Goal: Task Accomplishment & Management: Manage account settings

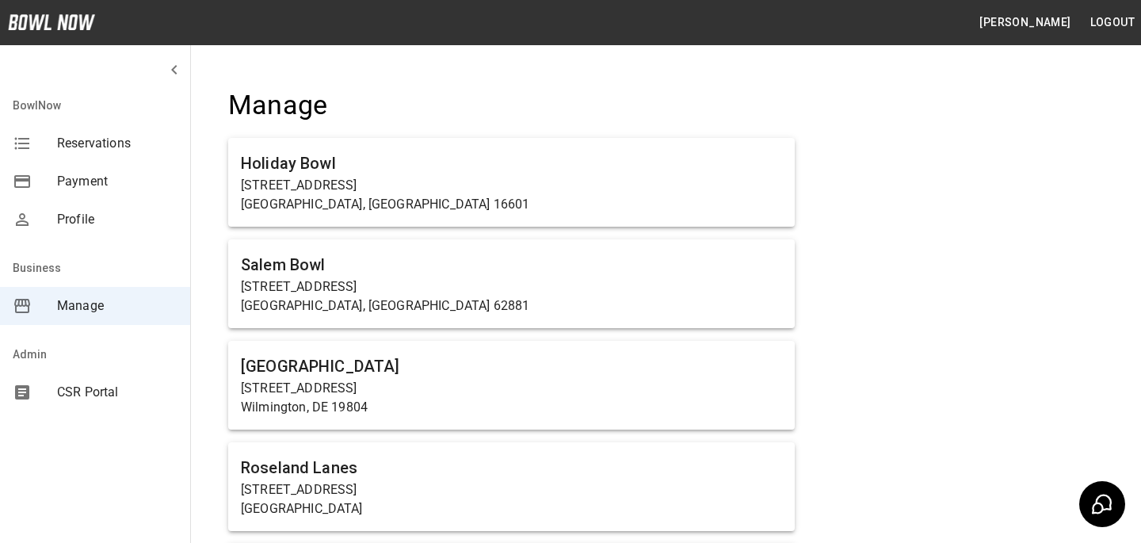
scroll to position [6178, 0]
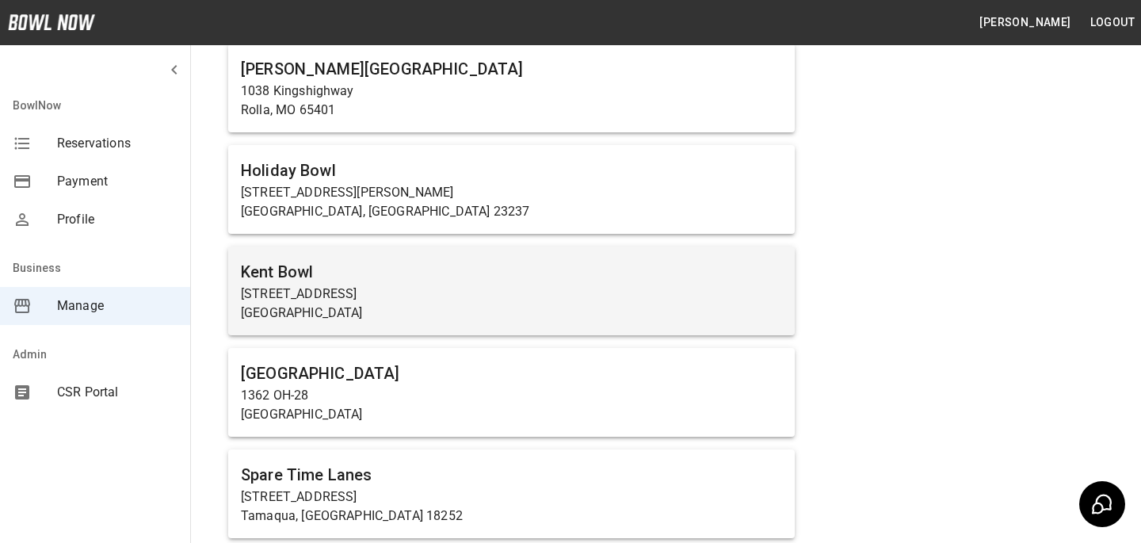
click at [360, 261] on h6 "Kent Bowl" at bounding box center [511, 271] width 541 height 25
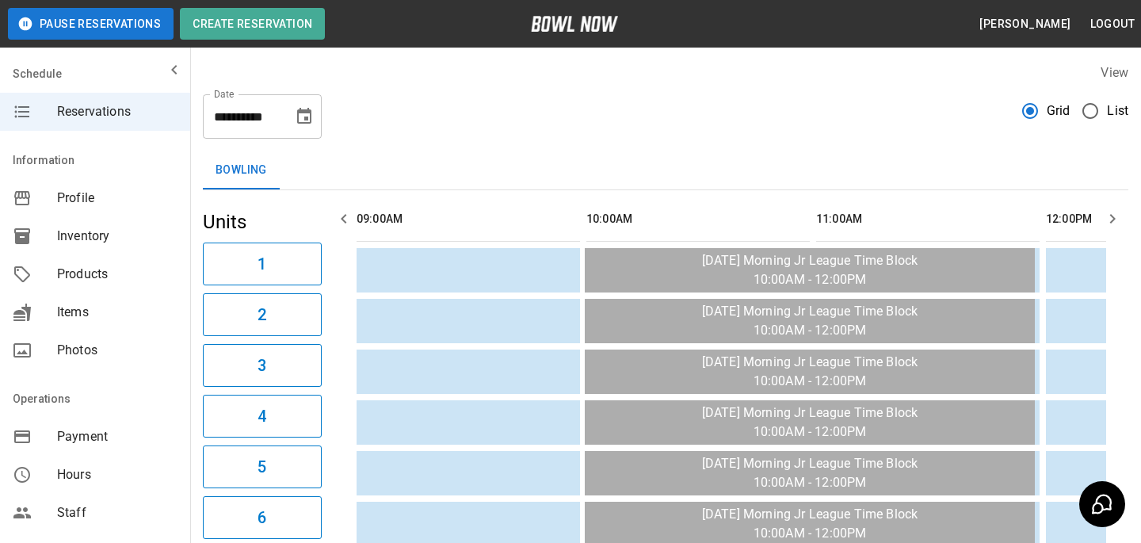
click at [92, 421] on div "Payment" at bounding box center [95, 436] width 190 height 38
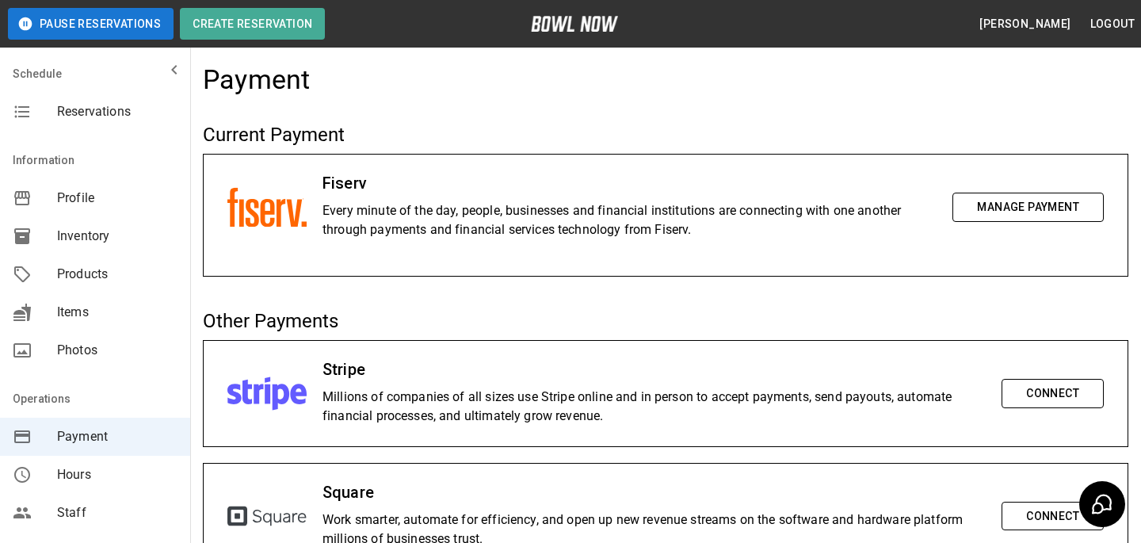
scroll to position [351, 0]
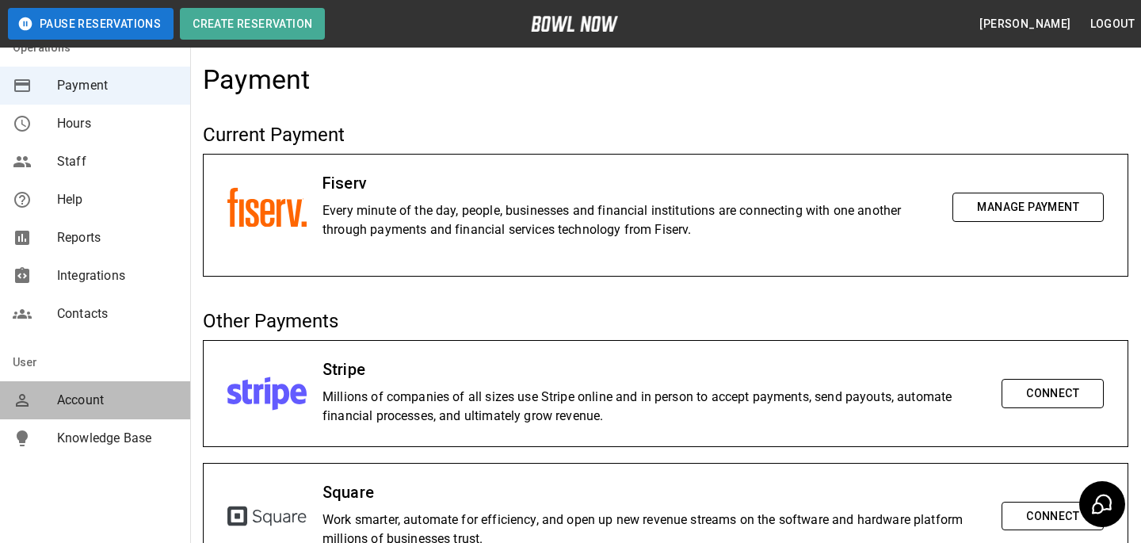
click at [91, 398] on span "Account" at bounding box center [117, 400] width 120 height 19
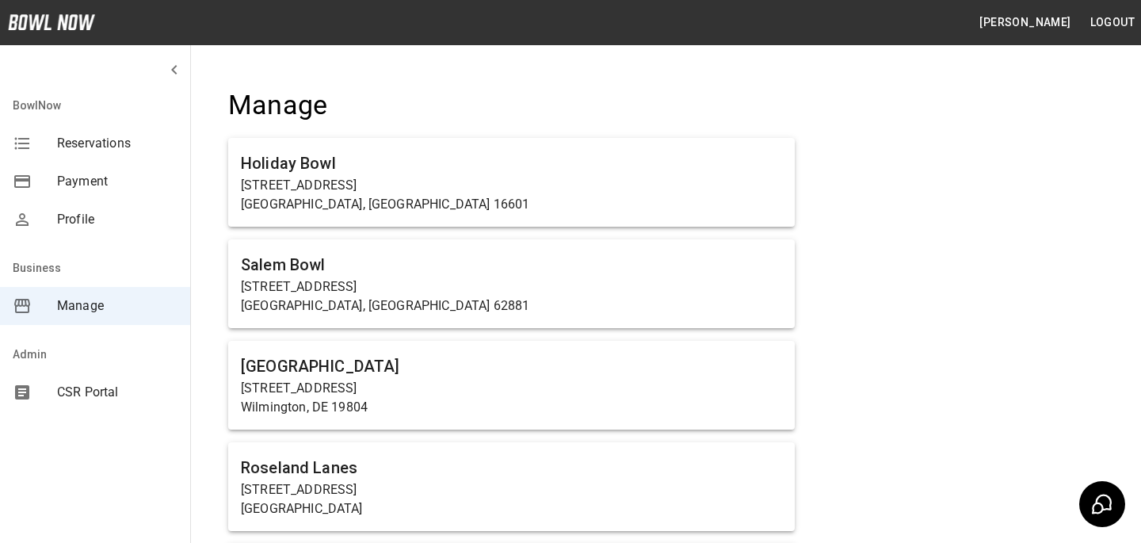
scroll to position [10842, 0]
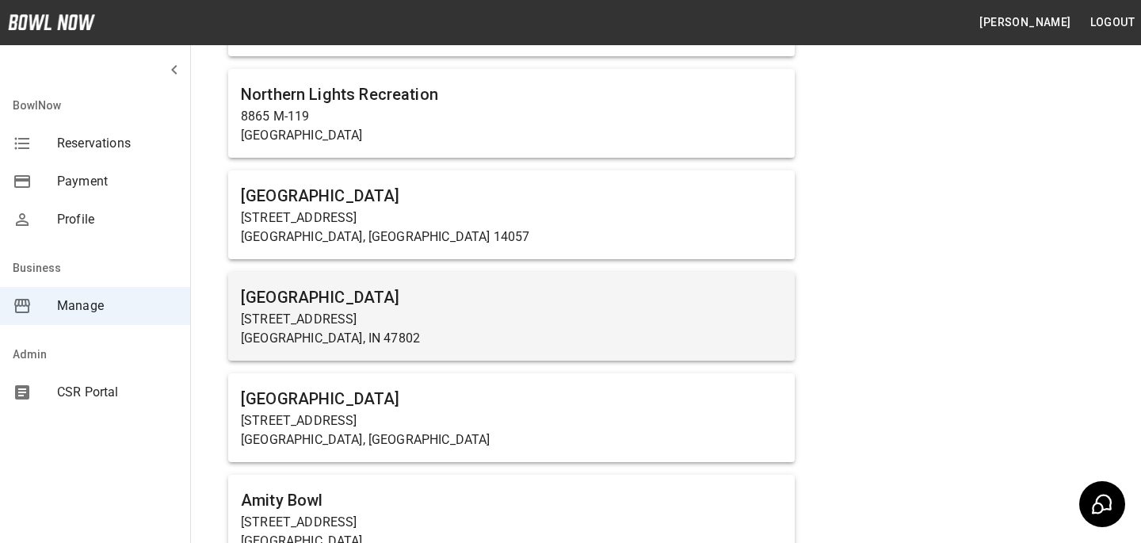
click at [476, 284] on h6 "[GEOGRAPHIC_DATA]" at bounding box center [511, 296] width 541 height 25
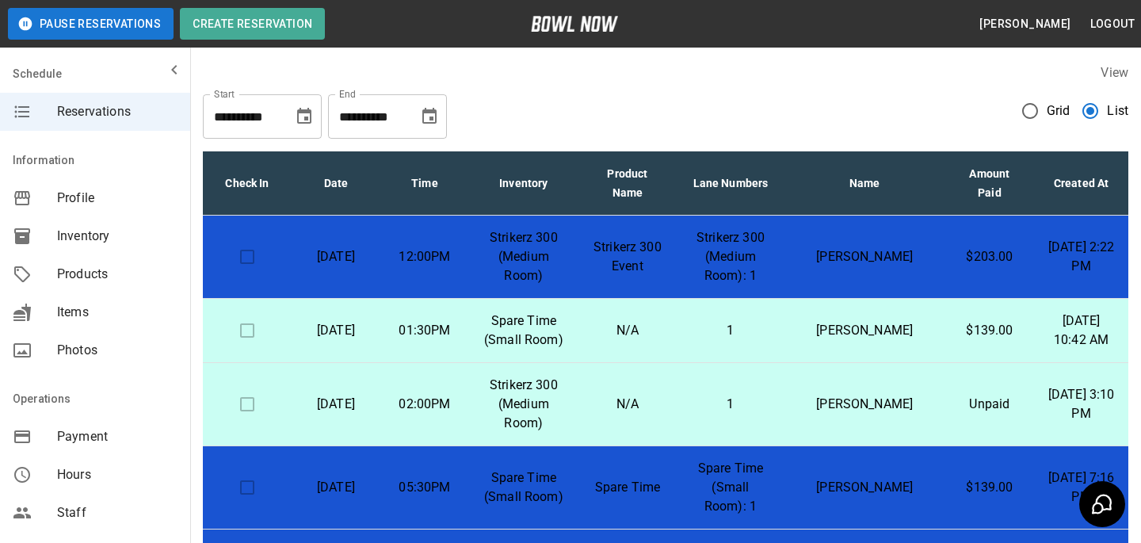
click at [639, 276] on td "Strikerz 300 Event" at bounding box center [627, 256] width 98 height 83
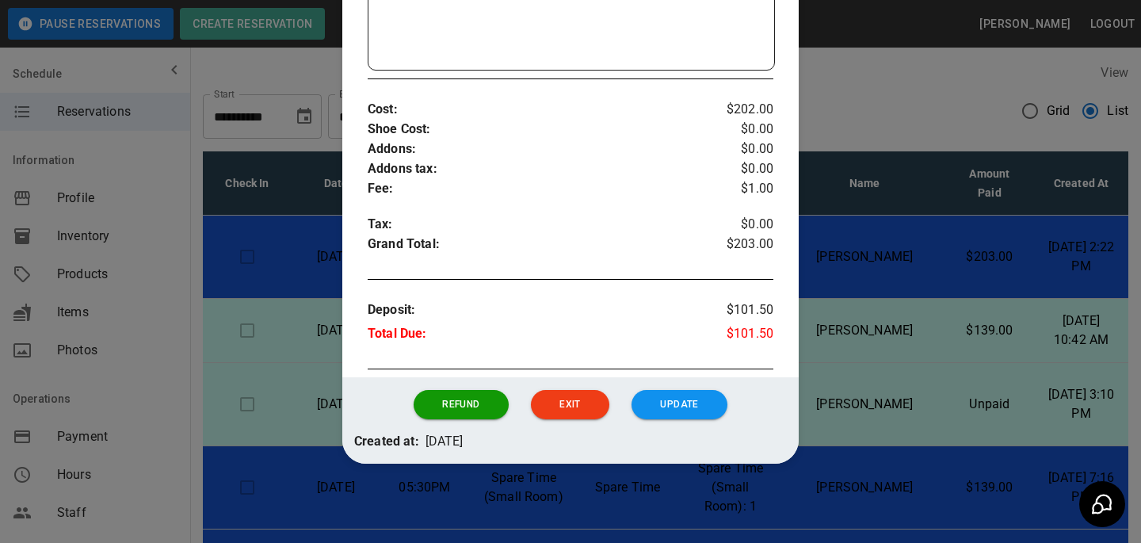
scroll to position [462, 0]
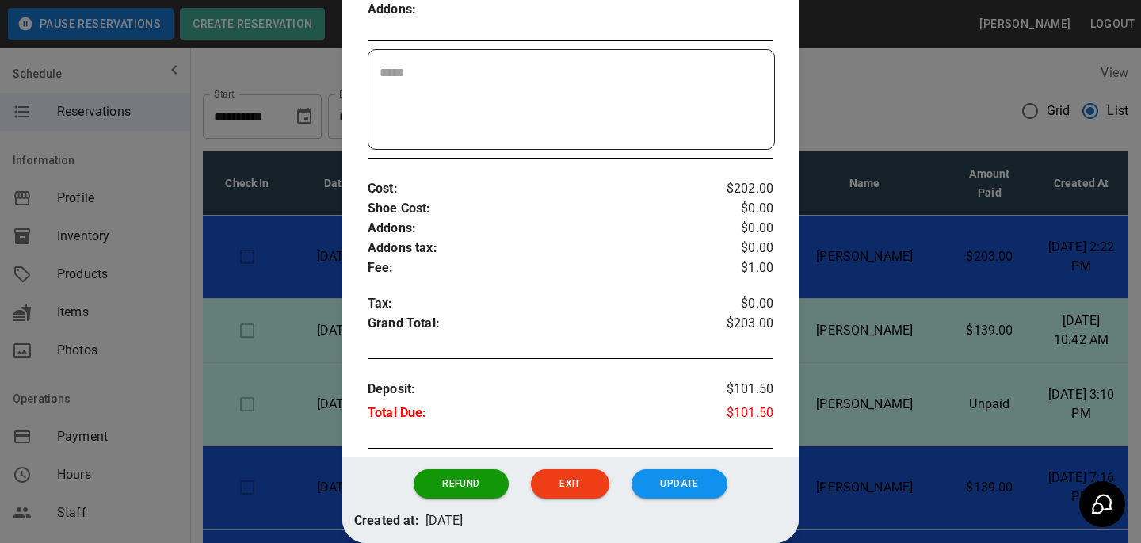
click at [880, 214] on div at bounding box center [570, 271] width 1141 height 543
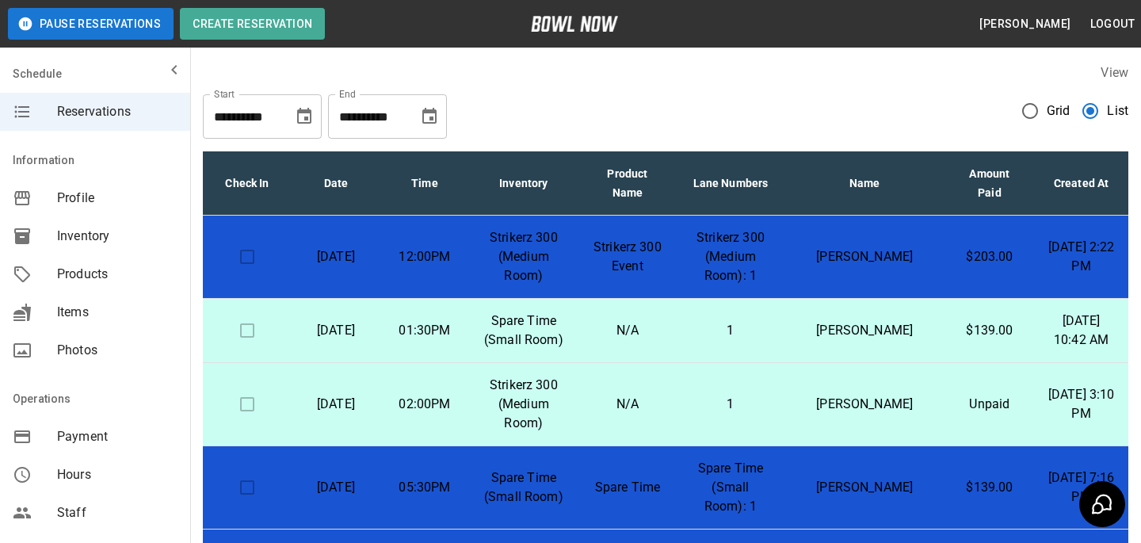
click at [578, 334] on td "Spare Time (Small Room)" at bounding box center [523, 331] width 109 height 64
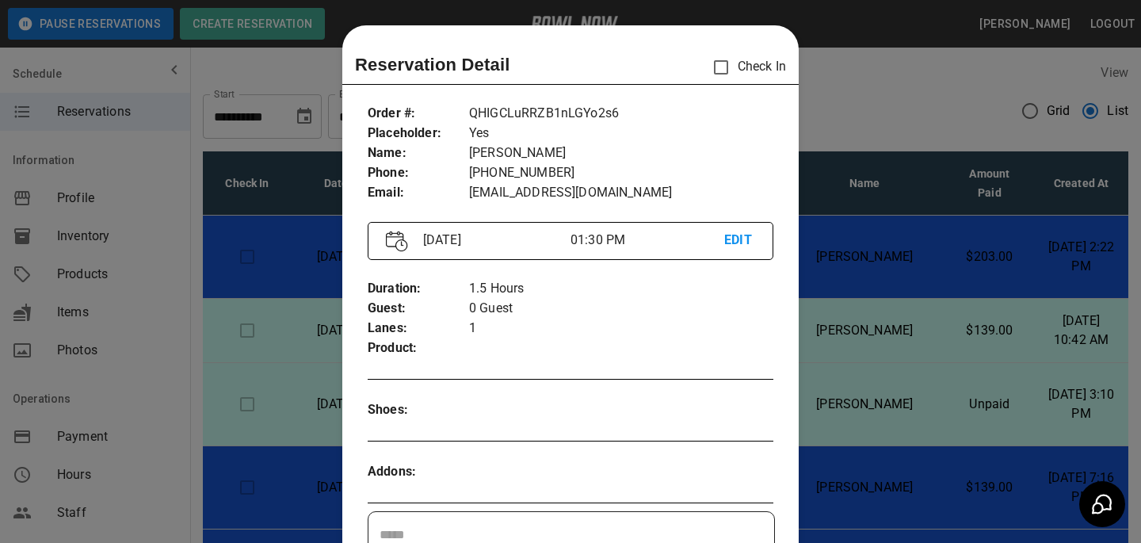
scroll to position [25, 0]
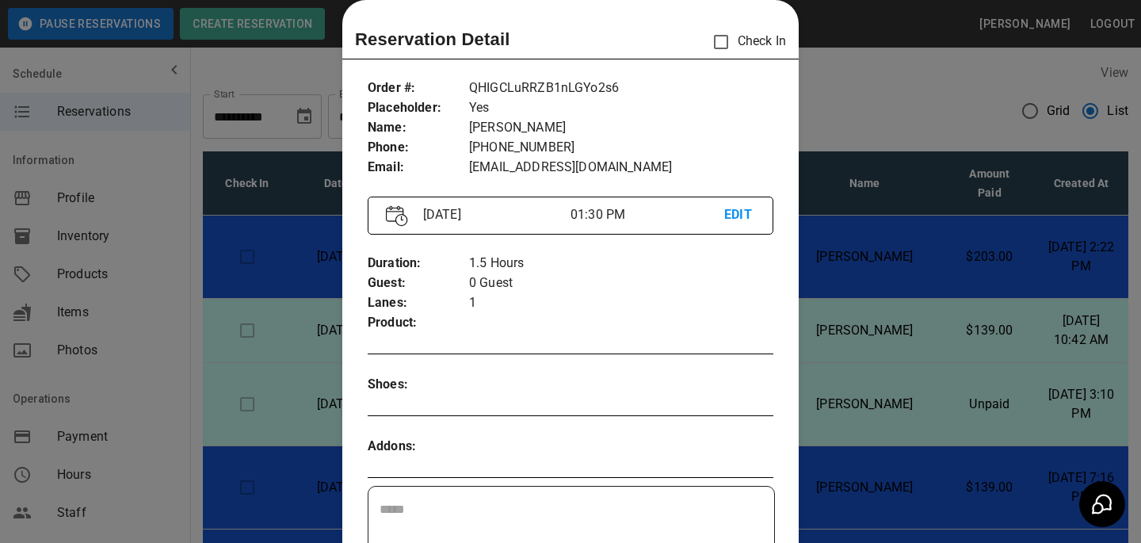
click at [975, 330] on div at bounding box center [570, 271] width 1141 height 543
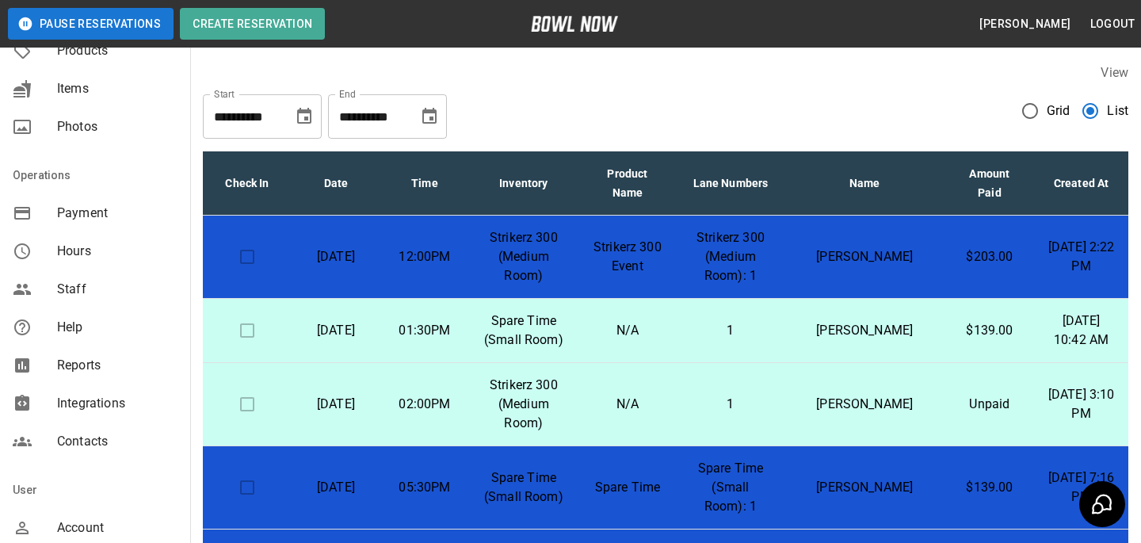
scroll to position [351, 0]
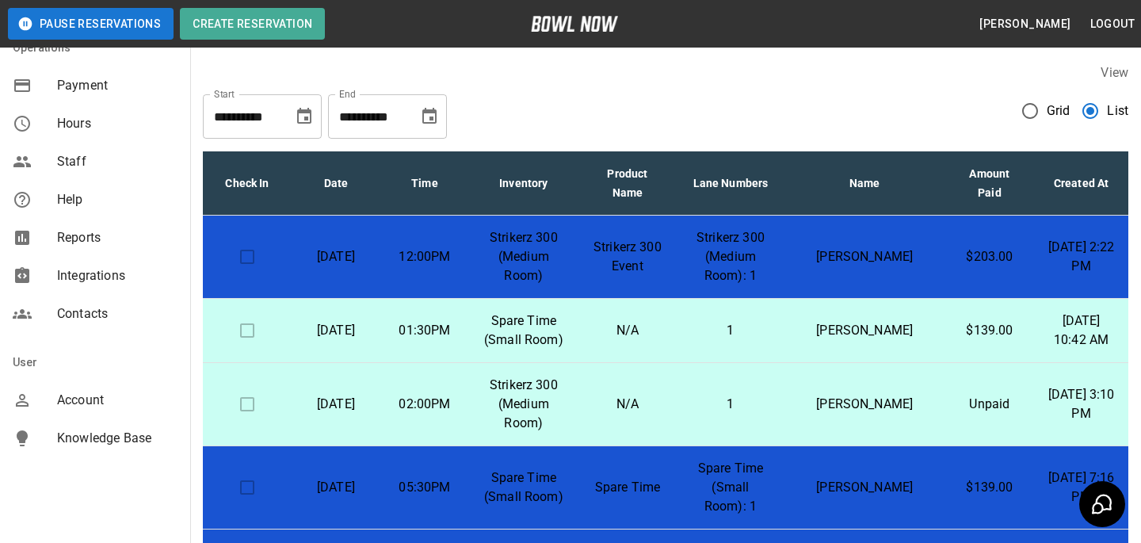
click at [95, 423] on div "Knowledge Base" at bounding box center [95, 438] width 190 height 38
click at [109, 394] on span "Account" at bounding box center [117, 400] width 120 height 19
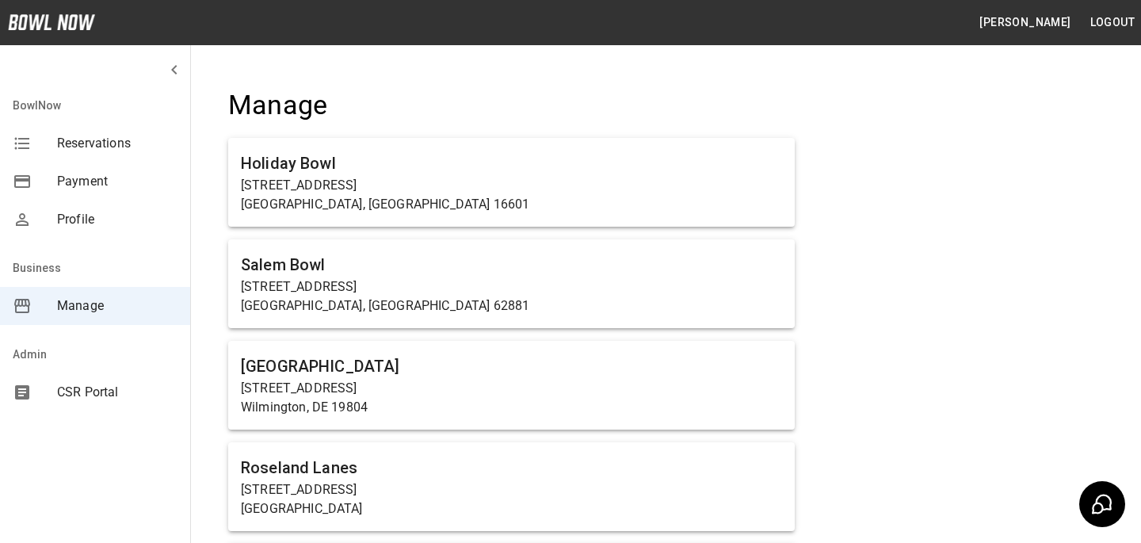
scroll to position [4657, 0]
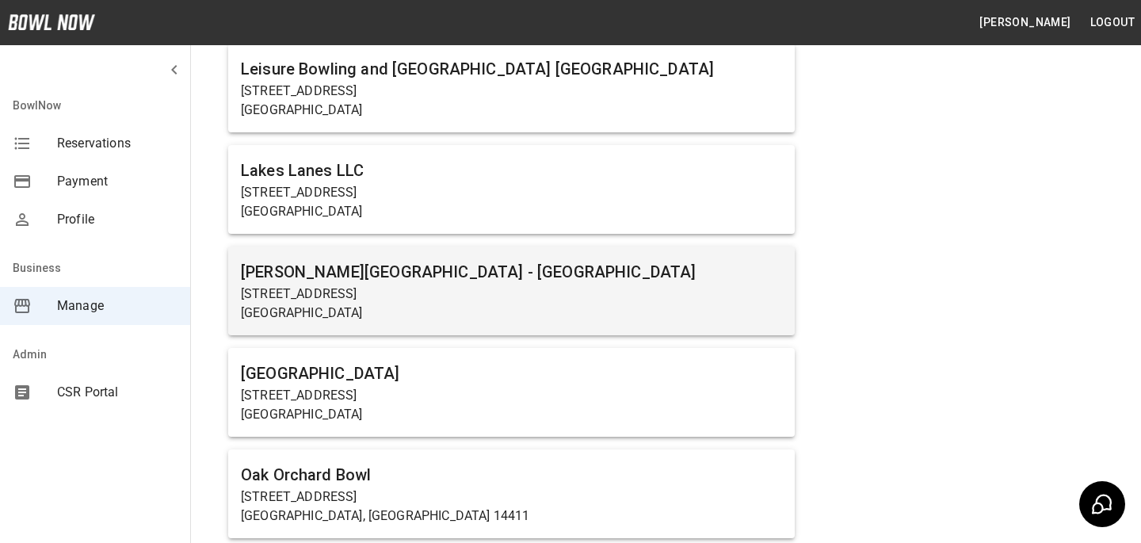
click at [513, 267] on h6 "[PERSON_NAME][GEOGRAPHIC_DATA] - [GEOGRAPHIC_DATA]" at bounding box center [511, 271] width 541 height 25
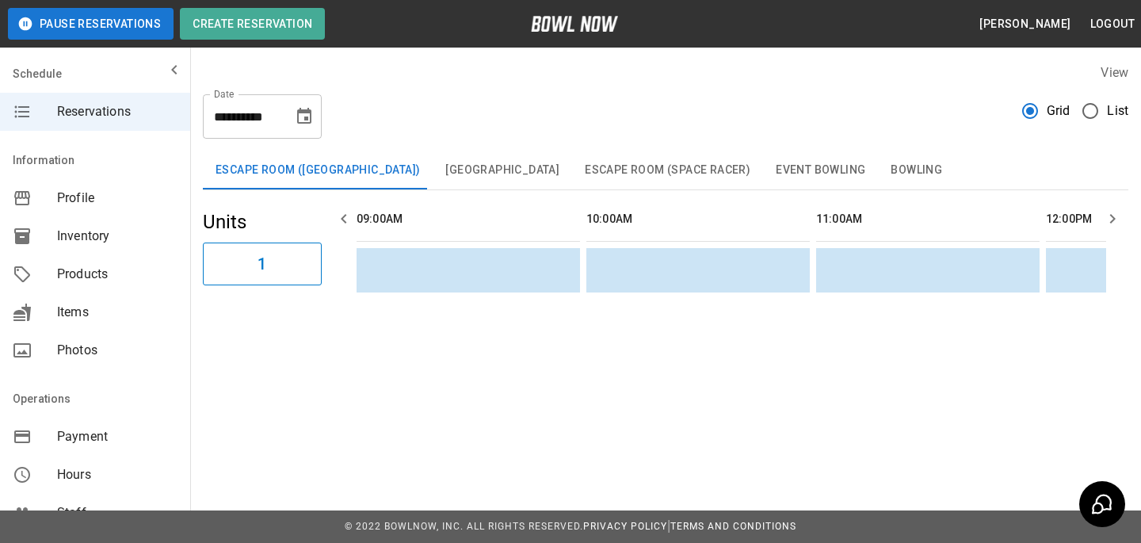
click at [1069, 124] on label "Grid" at bounding box center [1041, 110] width 57 height 33
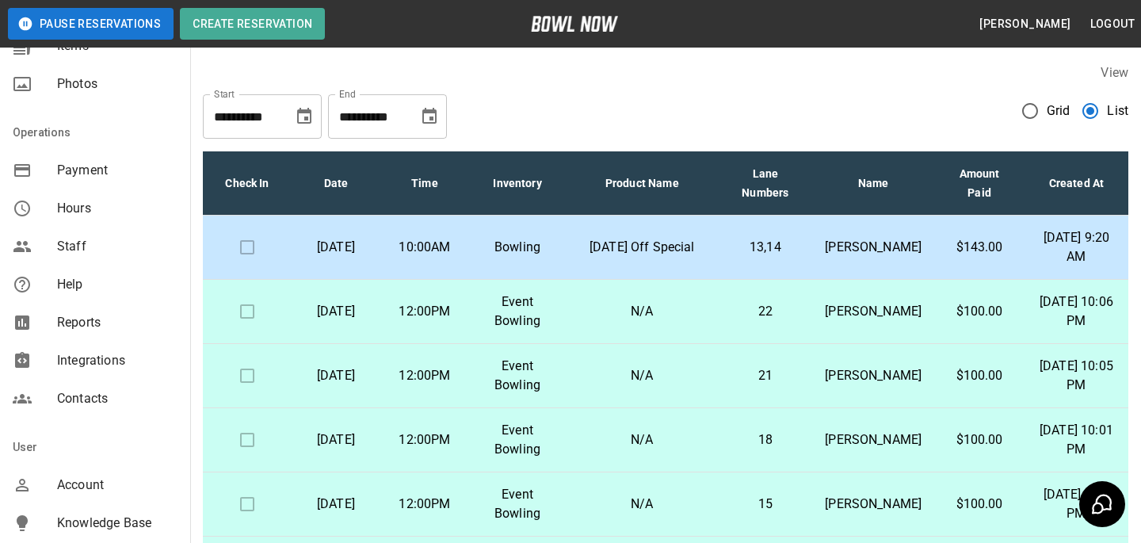
scroll to position [351, 0]
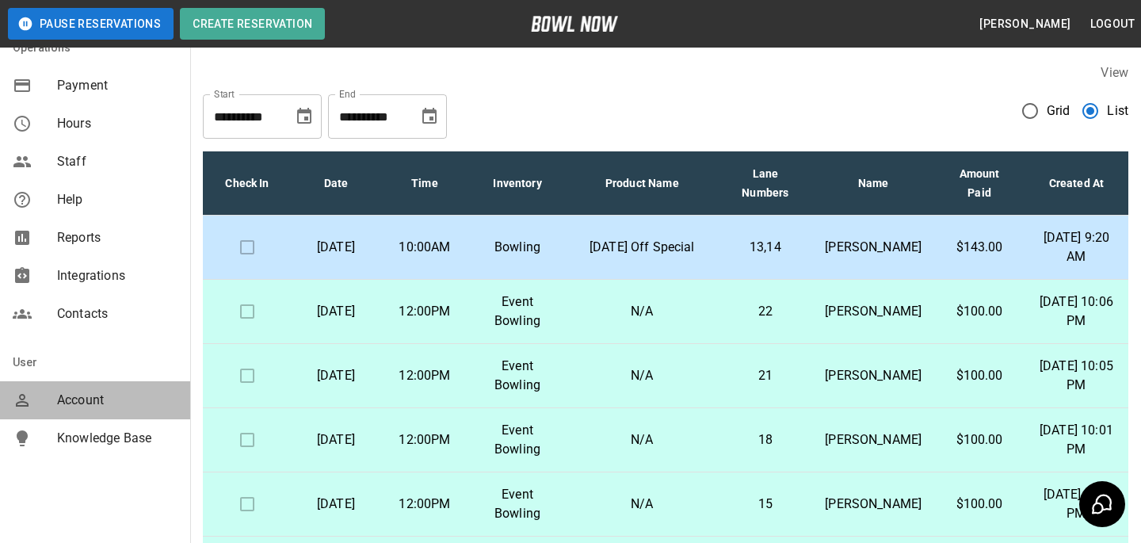
click at [69, 399] on span "Account" at bounding box center [117, 400] width 120 height 19
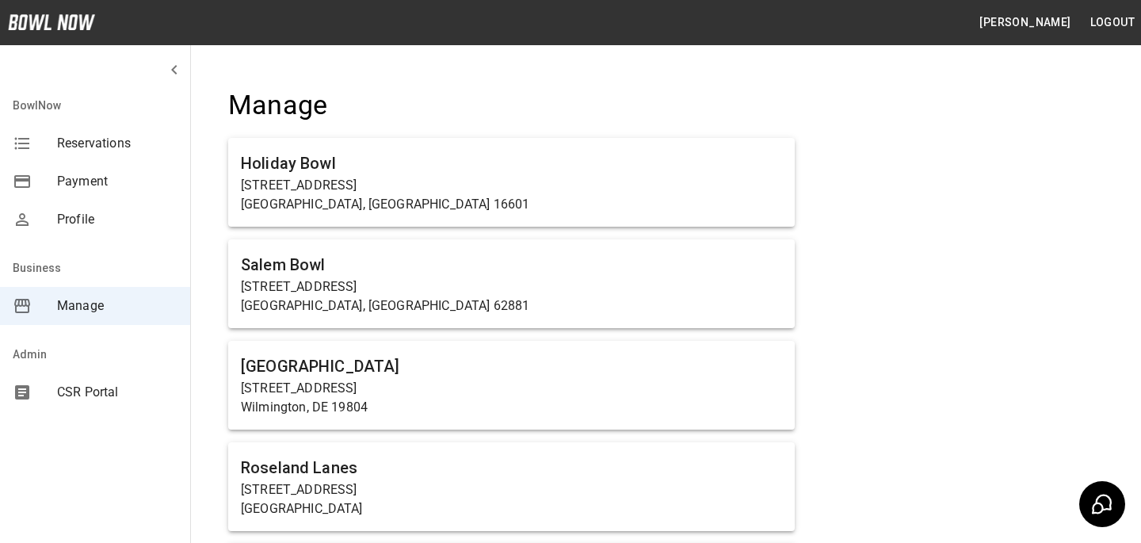
scroll to position [1108, 0]
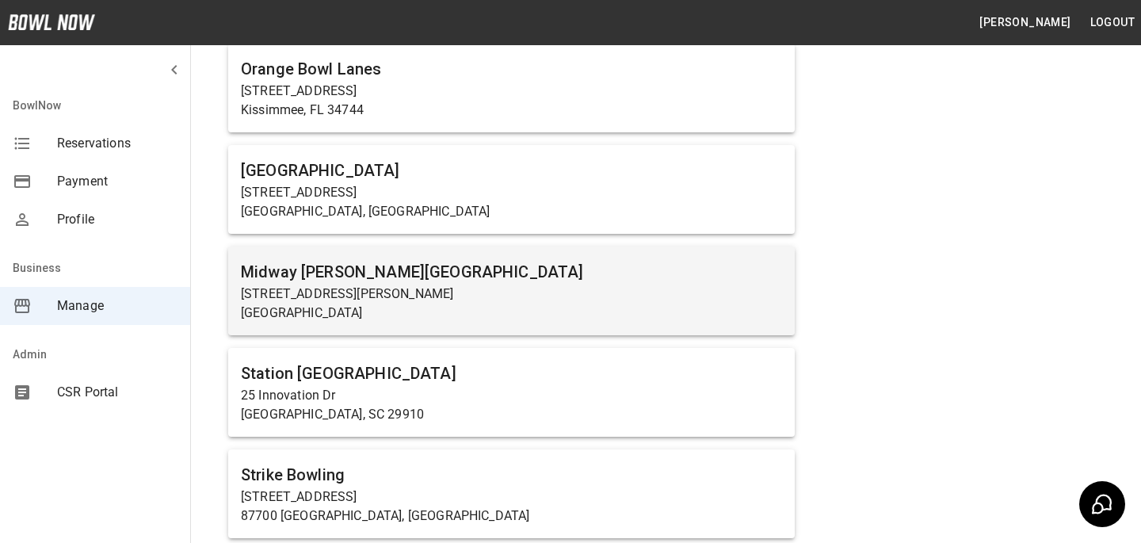
click at [490, 262] on h6 "Midway [PERSON_NAME][GEOGRAPHIC_DATA]" at bounding box center [511, 271] width 541 height 25
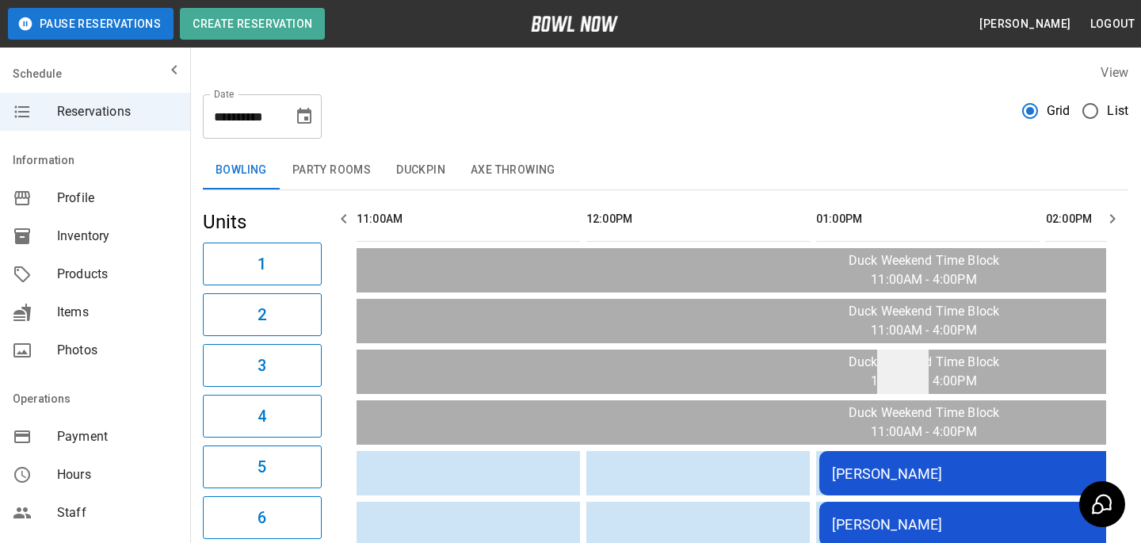
scroll to position [158, 0]
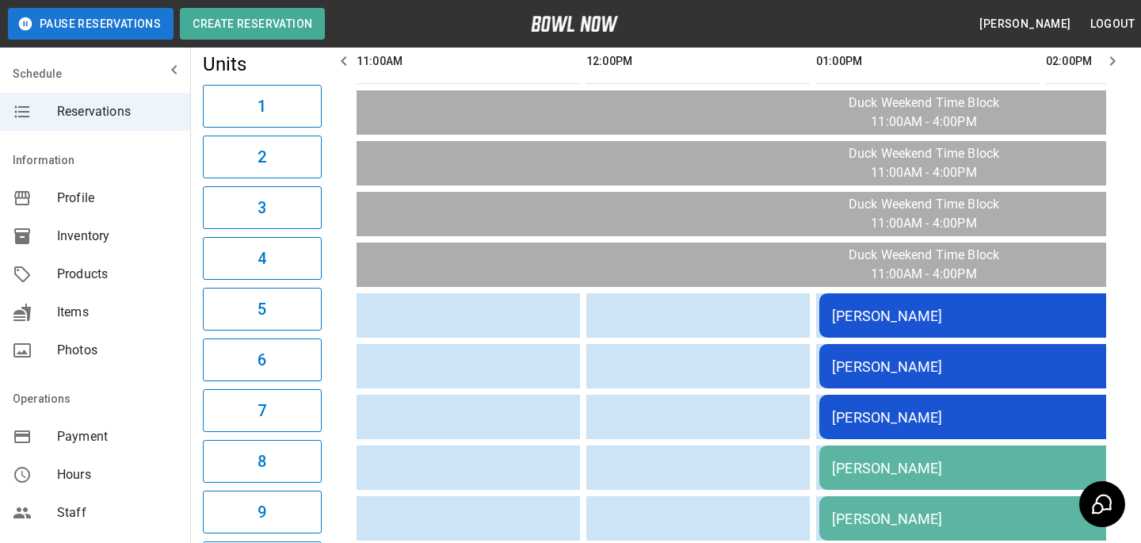
click at [894, 326] on td "[PERSON_NAME]" at bounding box center [1047, 315] width 456 height 44
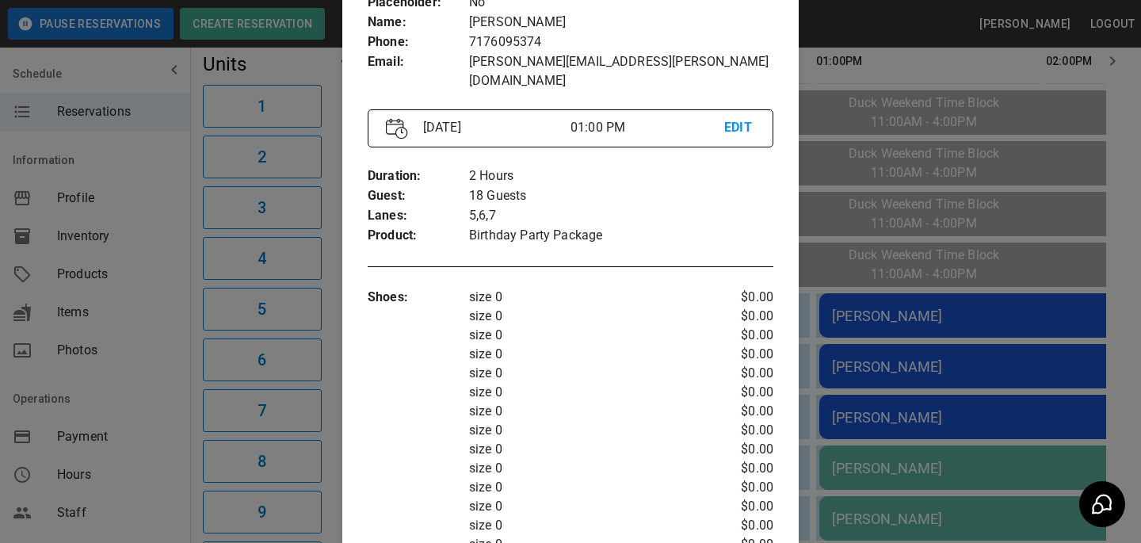
scroll to position [0, 0]
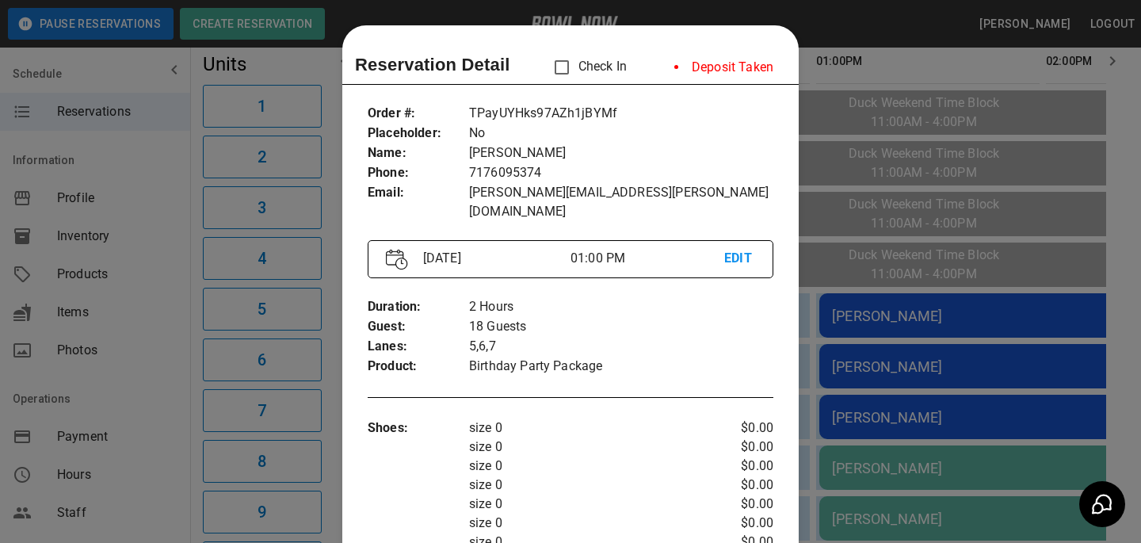
click at [941, 375] on div at bounding box center [570, 271] width 1141 height 543
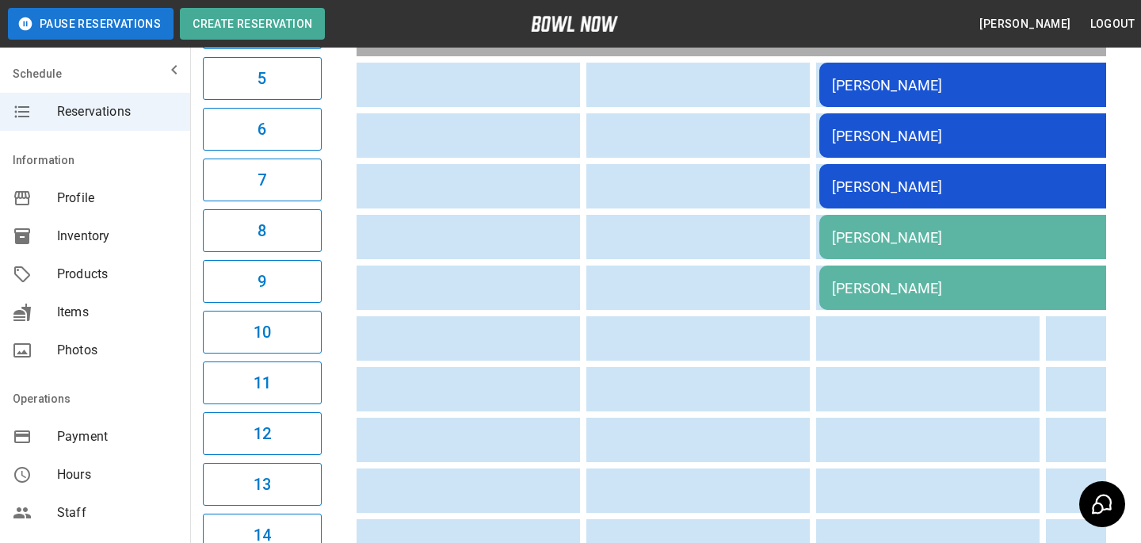
scroll to position [390, 0]
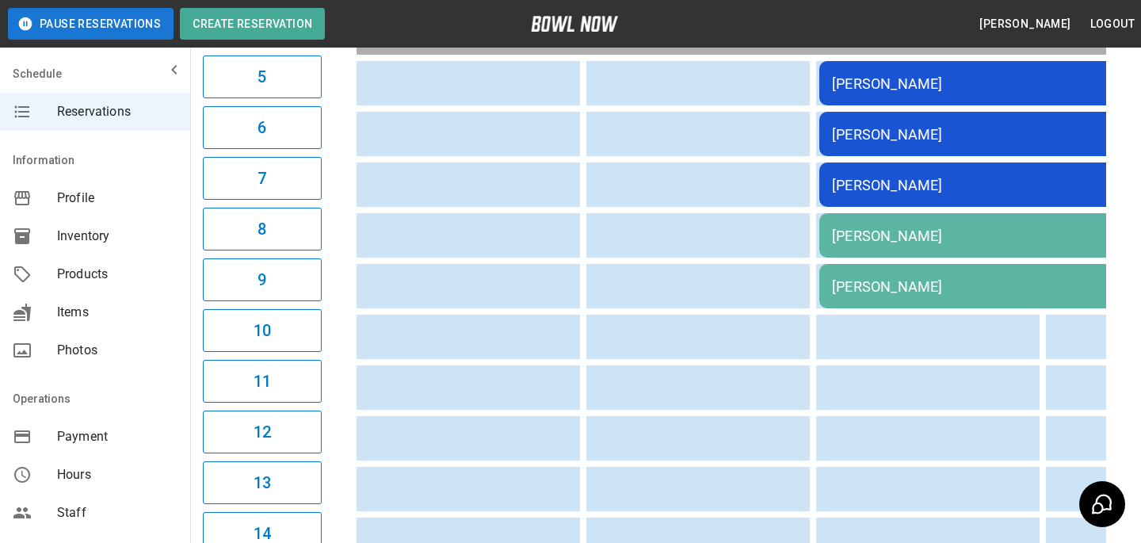
click at [916, 236] on div "[PERSON_NAME]" at bounding box center [1047, 235] width 431 height 17
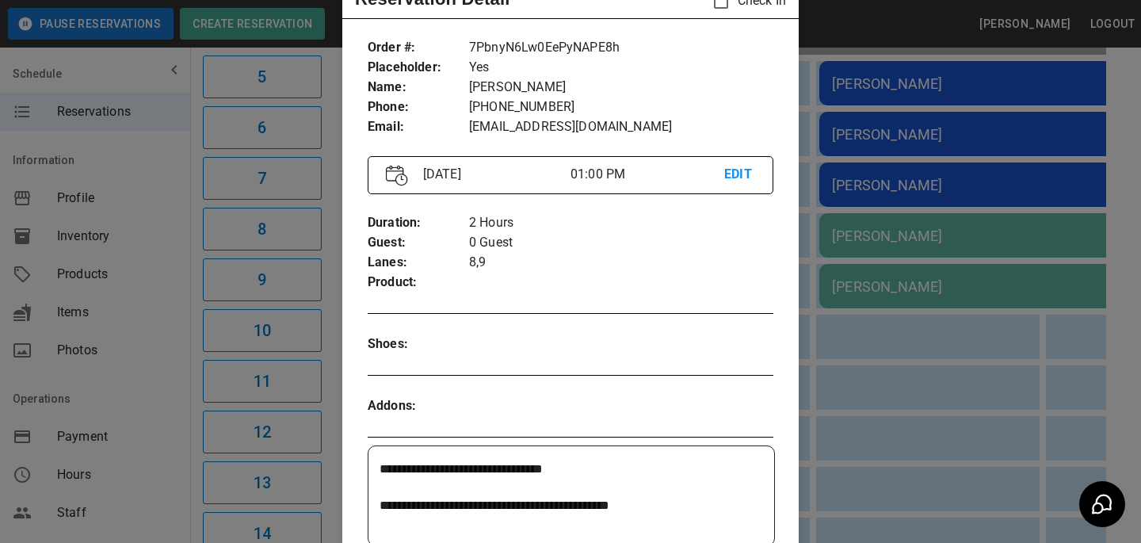
scroll to position [29, 0]
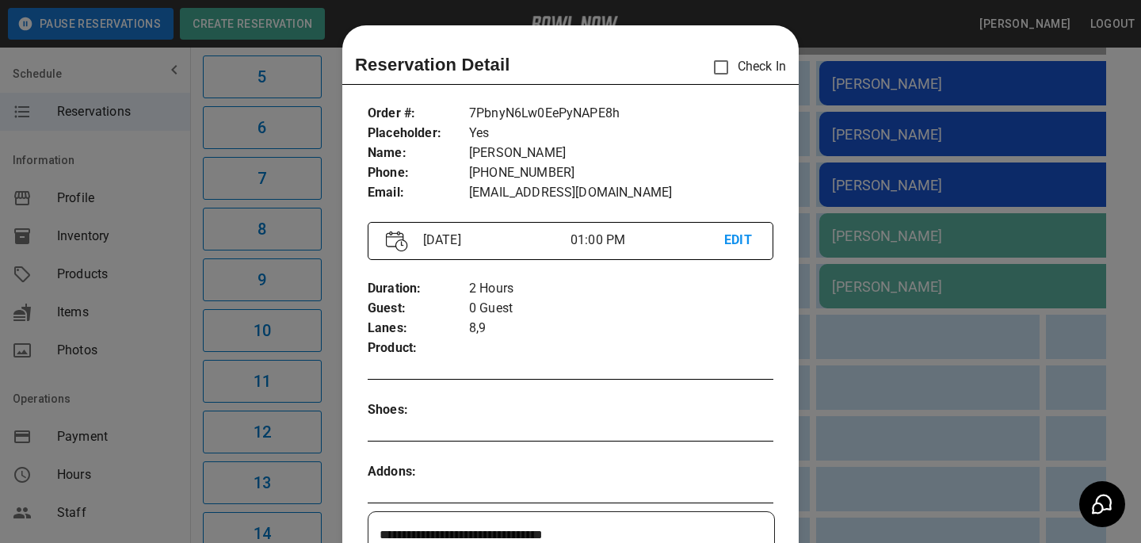
click at [889, 329] on div at bounding box center [570, 271] width 1141 height 543
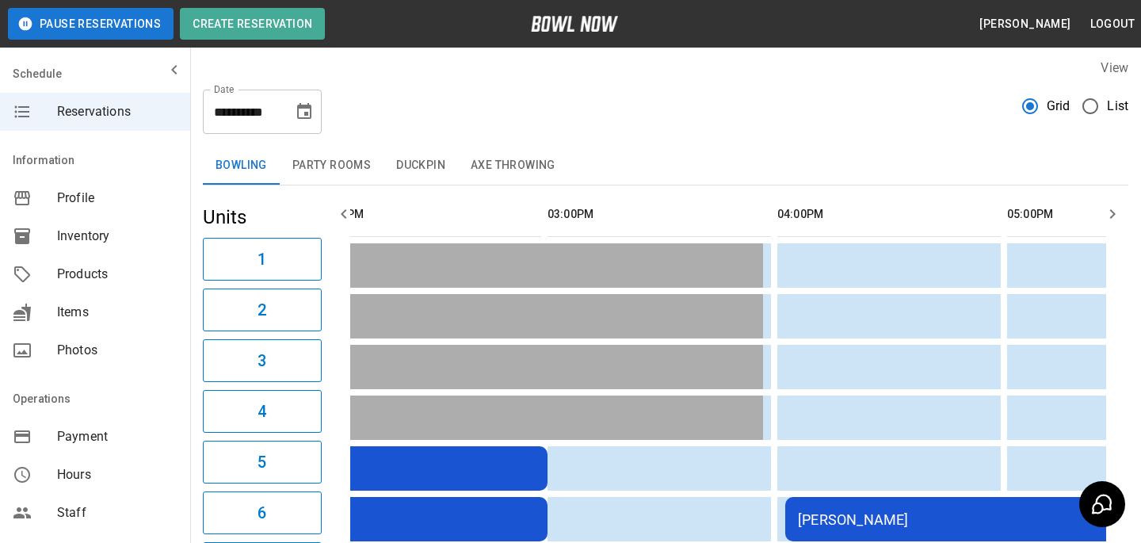
scroll to position [0, 0]
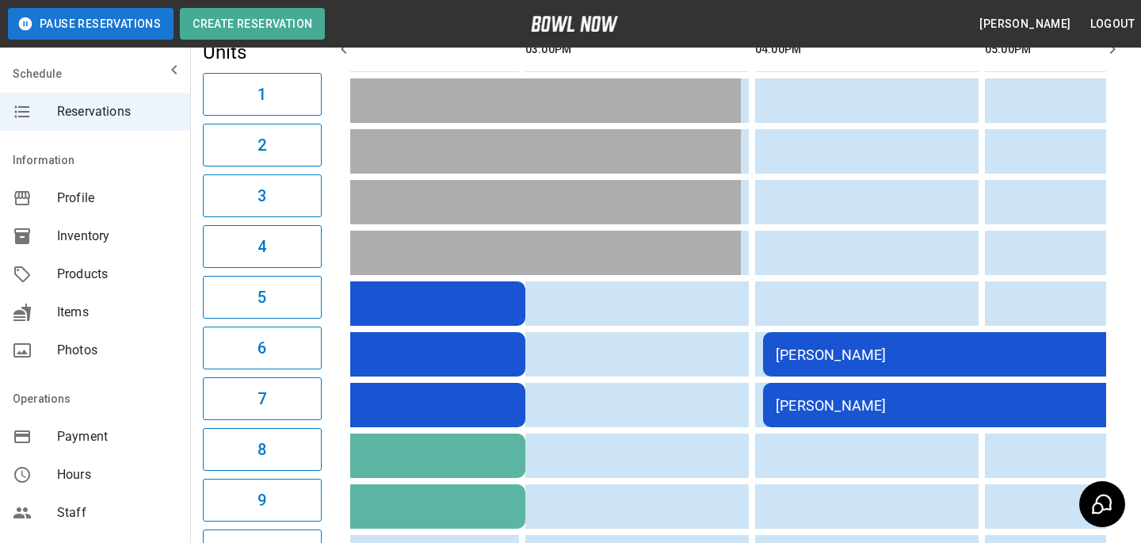
click at [889, 360] on div "[PERSON_NAME]" at bounding box center [990, 354] width 431 height 17
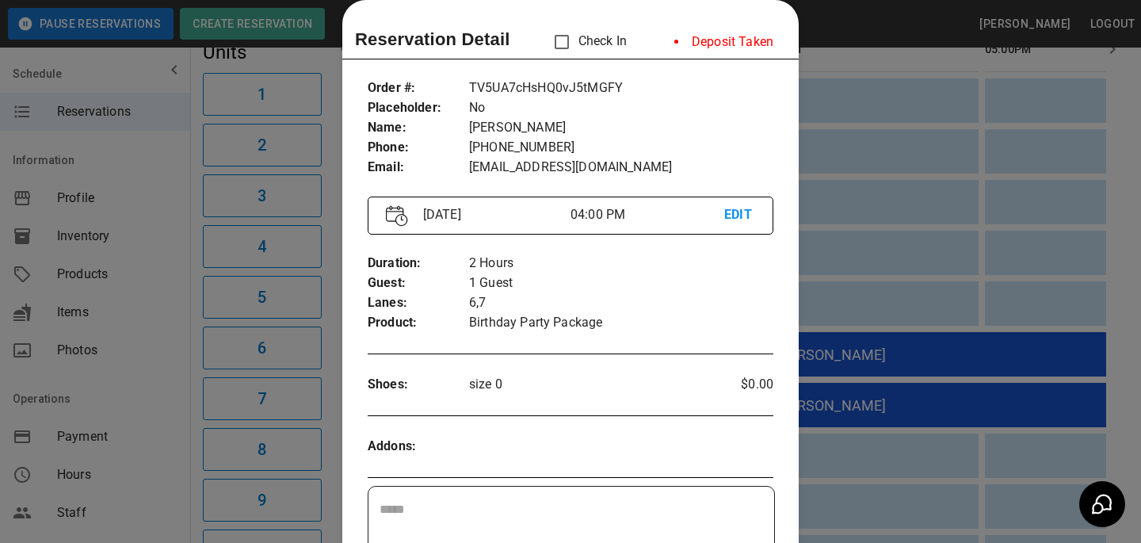
click at [886, 360] on div at bounding box center [570, 271] width 1141 height 543
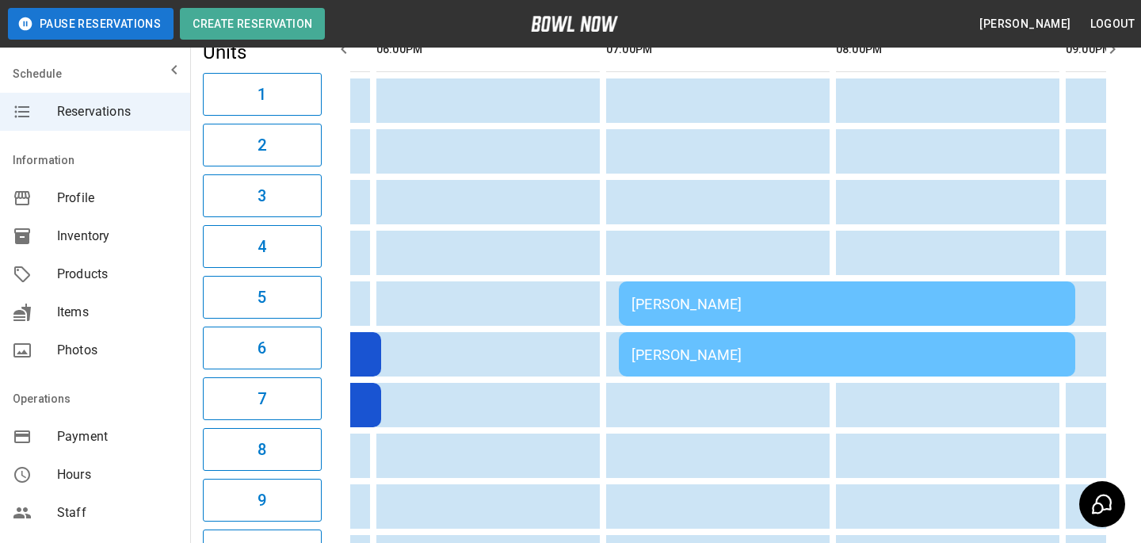
click at [884, 311] on div "[PERSON_NAME]" at bounding box center [846, 303] width 431 height 17
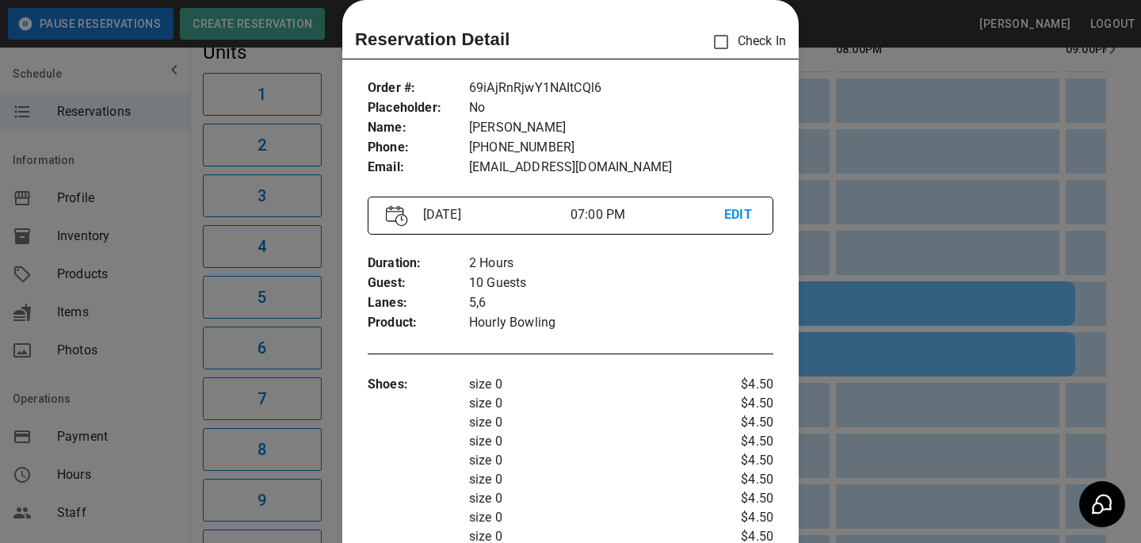
click at [884, 311] on div at bounding box center [570, 271] width 1141 height 543
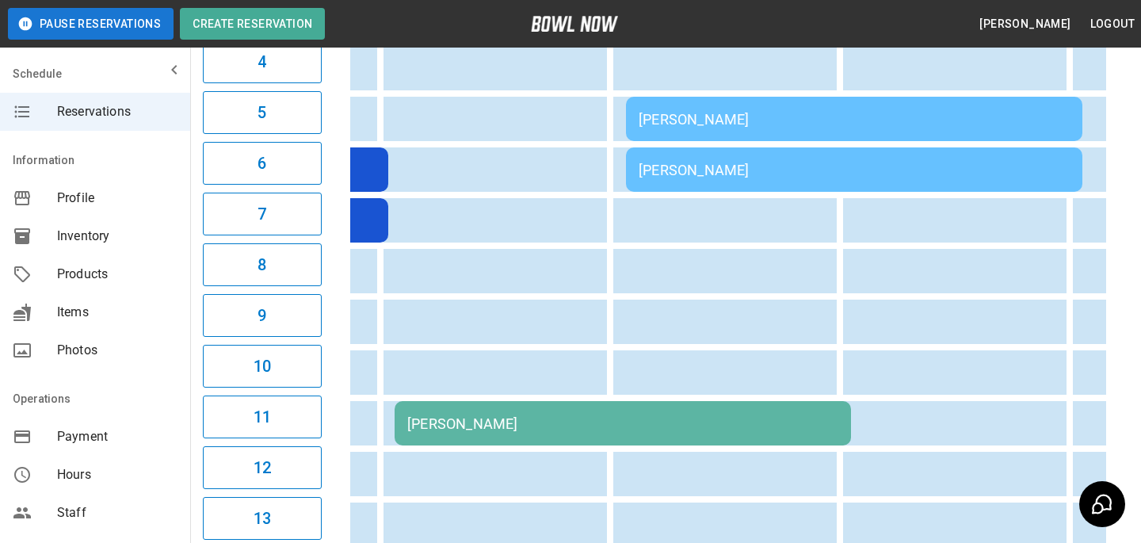
click at [695, 415] on div "[PERSON_NAME]" at bounding box center [622, 423] width 431 height 17
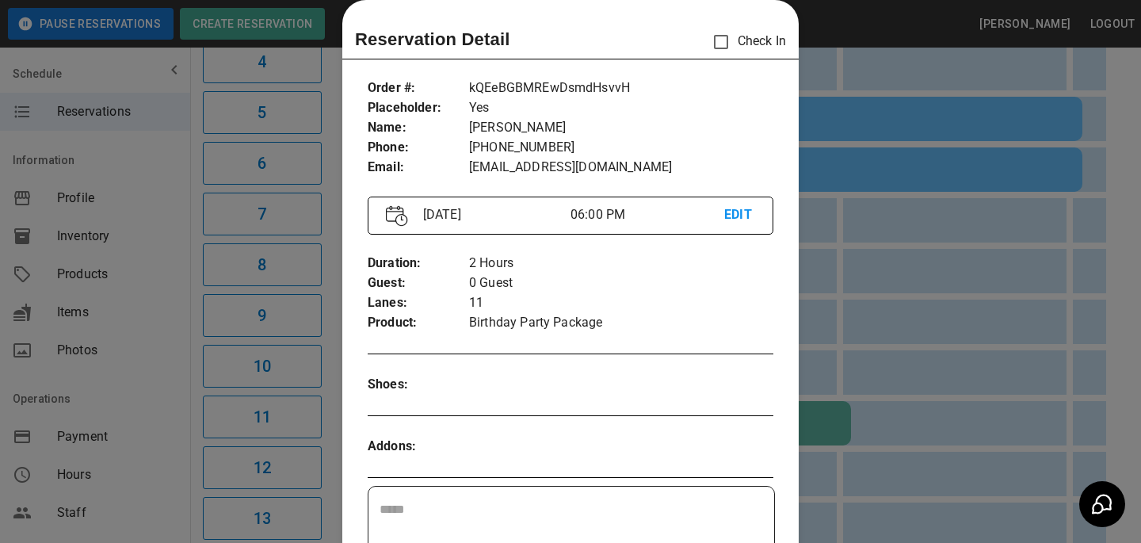
click at [943, 364] on div at bounding box center [570, 271] width 1141 height 543
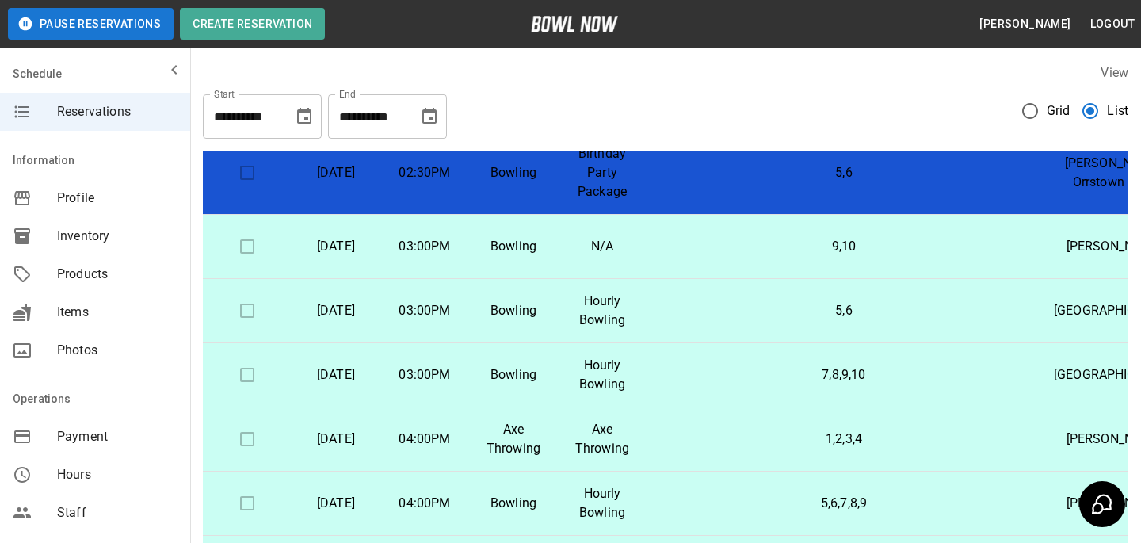
click at [717, 215] on td "5,6" at bounding box center [843, 172] width 394 height 83
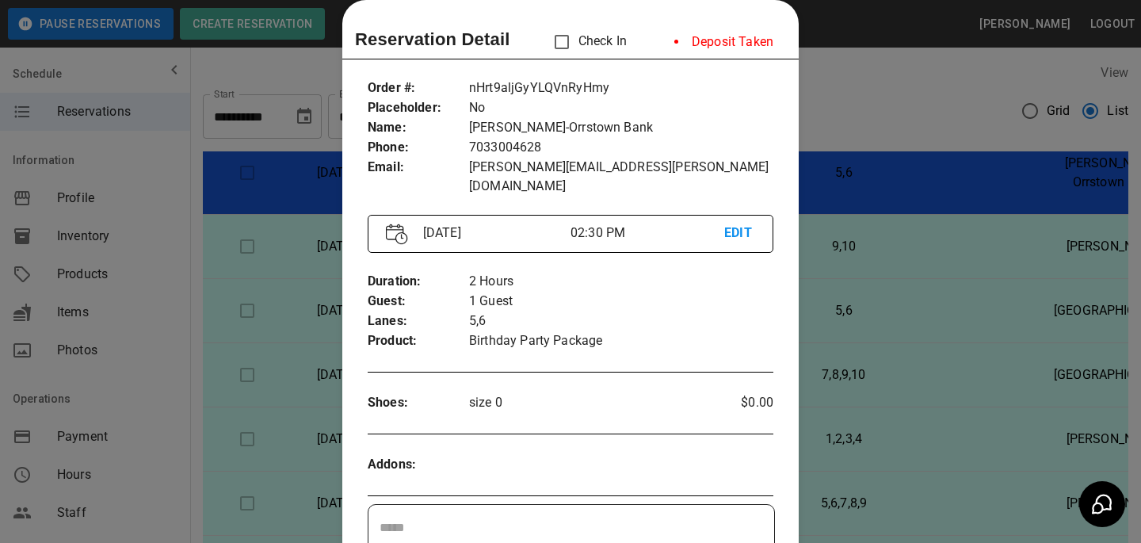
click at [816, 311] on div at bounding box center [570, 271] width 1141 height 543
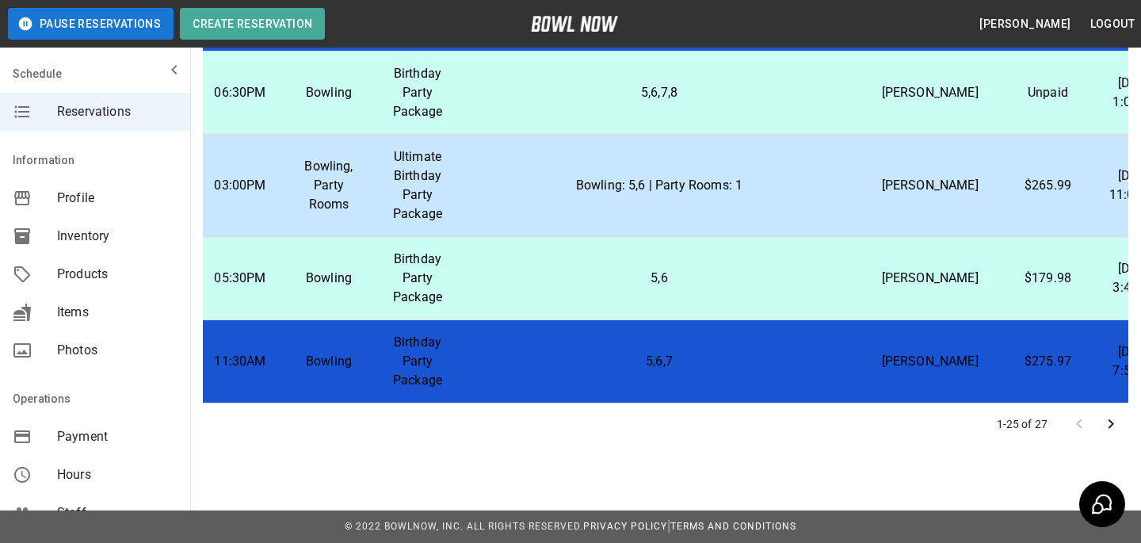
click at [802, 237] on td "Bowling: 5,6 | Party Rooms: 1" at bounding box center [659, 186] width 394 height 102
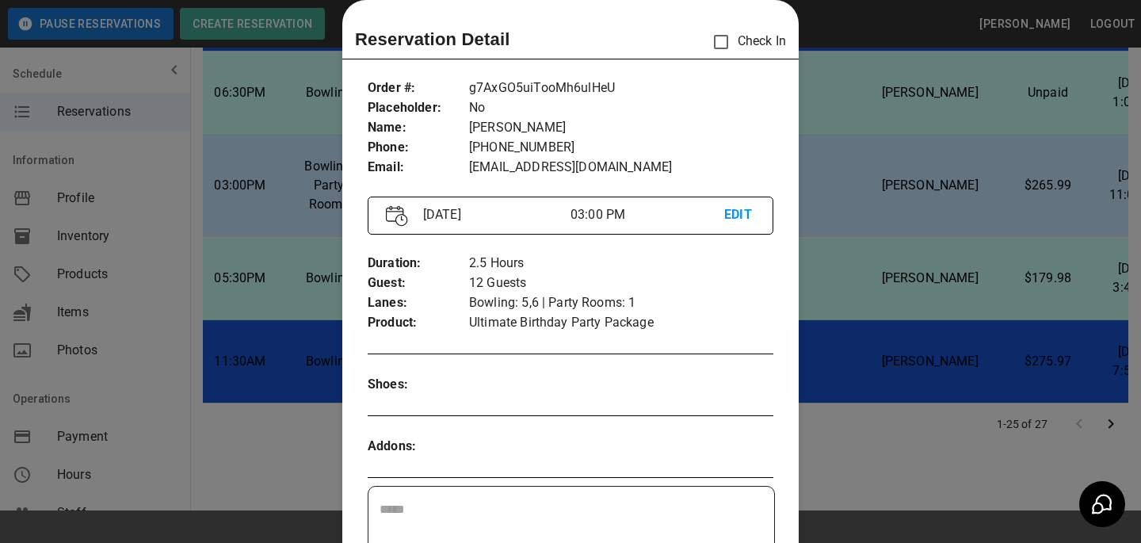
click at [840, 291] on div at bounding box center [570, 271] width 1141 height 543
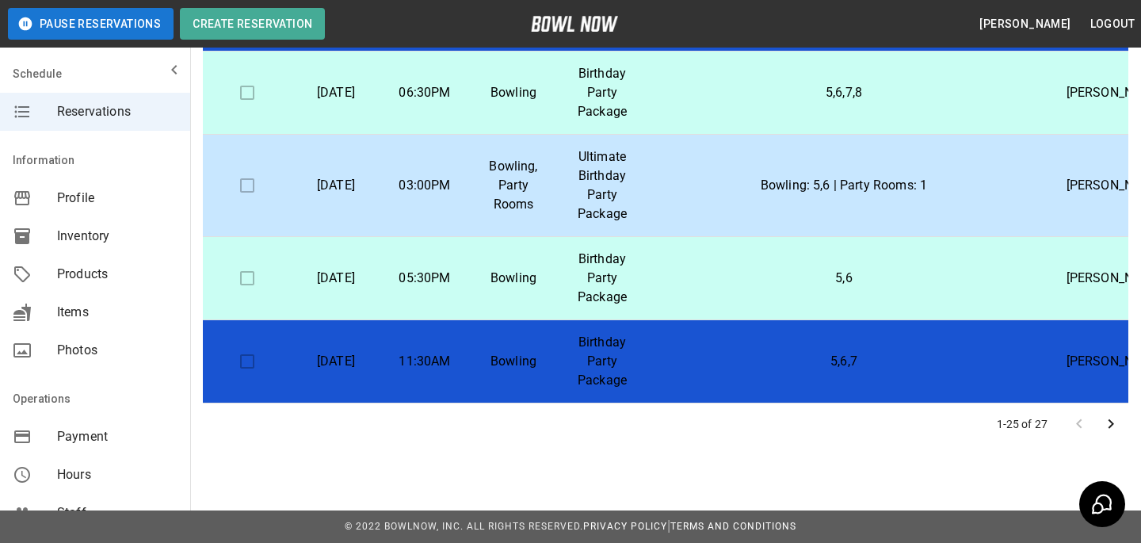
click at [717, 237] on td "Bowling: 5,6 | Party Rooms: 1" at bounding box center [843, 186] width 394 height 102
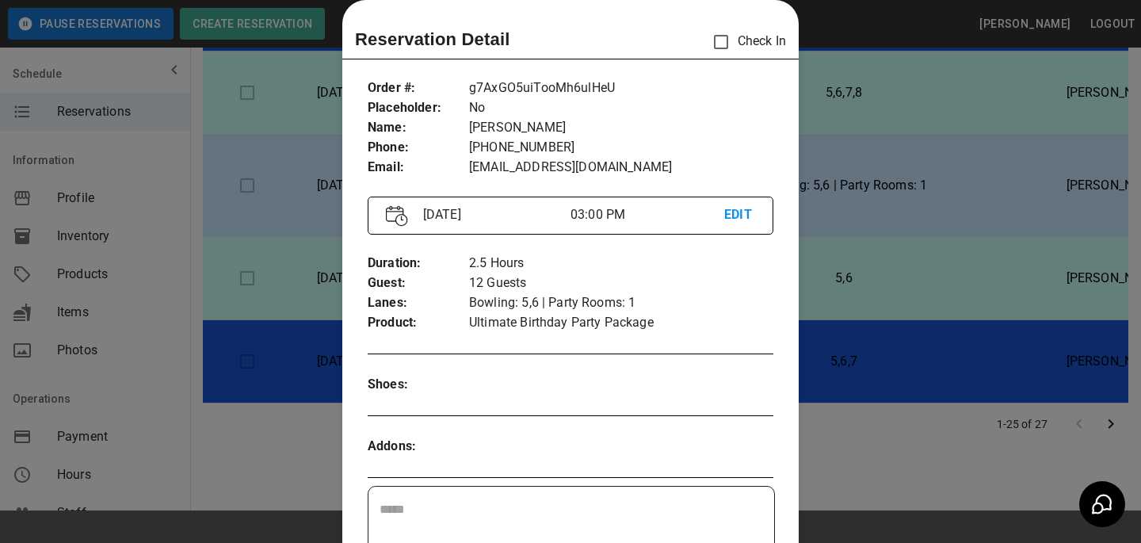
click at [1036, 252] on div at bounding box center [570, 271] width 1141 height 543
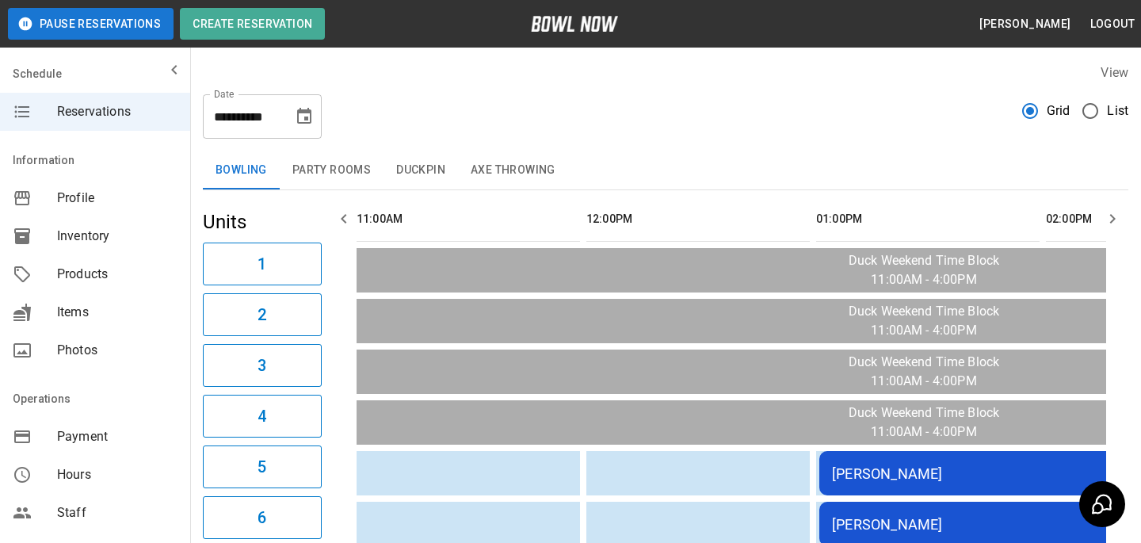
click at [1063, 96] on label "Grid" at bounding box center [1041, 110] width 57 height 33
click at [299, 123] on icon "Choose date, selected date is Oct 11, 2025" at bounding box center [304, 116] width 14 height 16
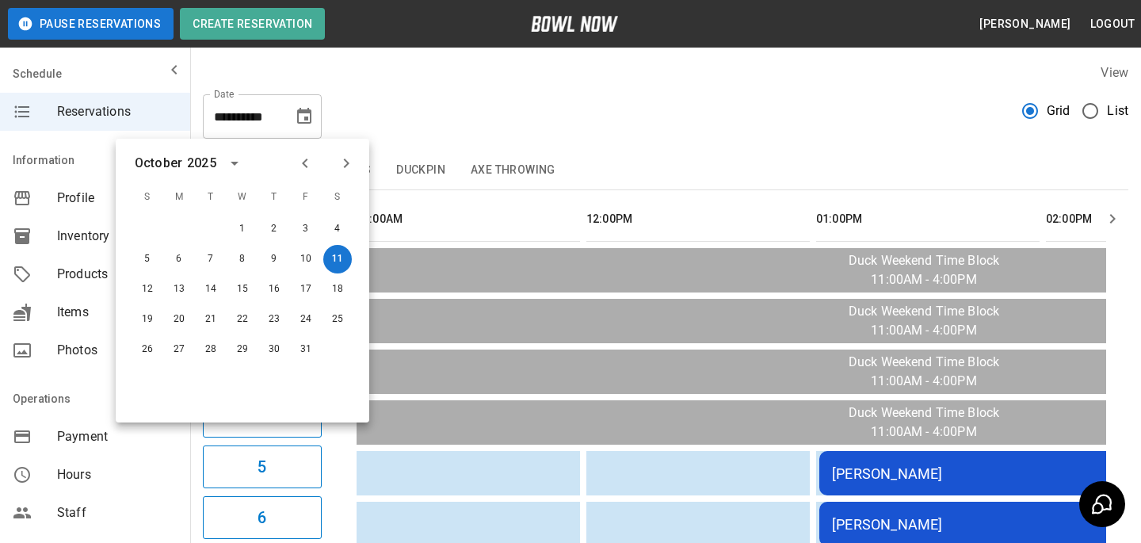
click at [341, 162] on icon "Next month" at bounding box center [346, 163] width 19 height 19
click at [341, 215] on button "1" at bounding box center [337, 229] width 29 height 29
type input "**********"
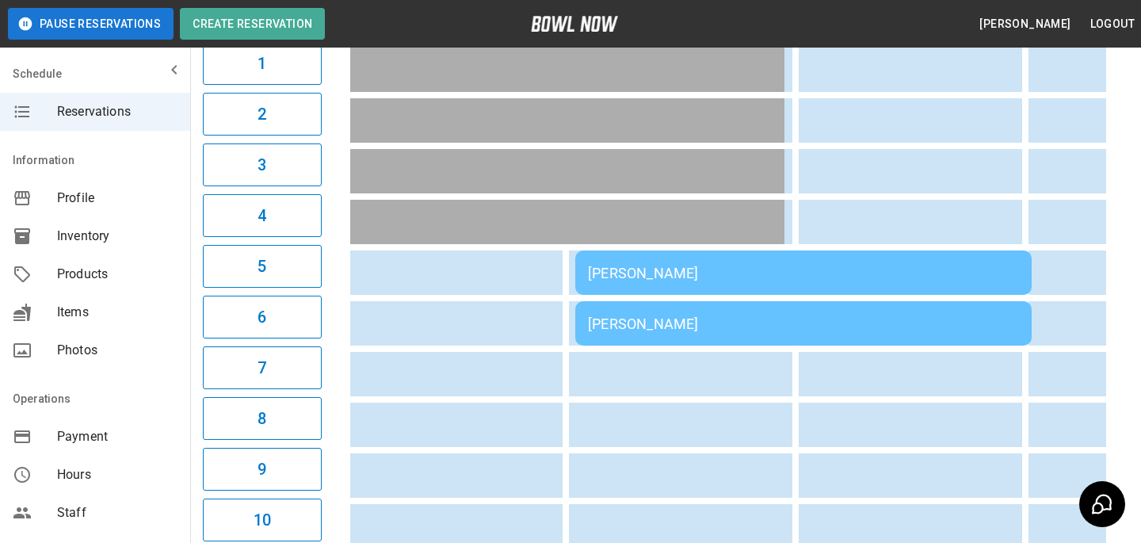
click at [725, 287] on td "[PERSON_NAME]" at bounding box center [803, 272] width 456 height 44
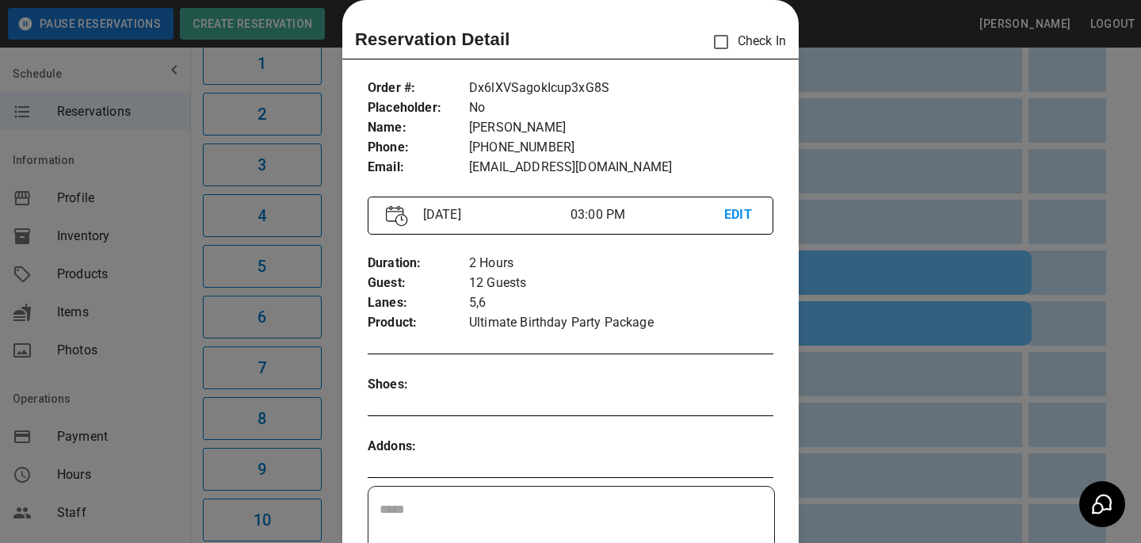
click at [875, 346] on div at bounding box center [570, 271] width 1141 height 543
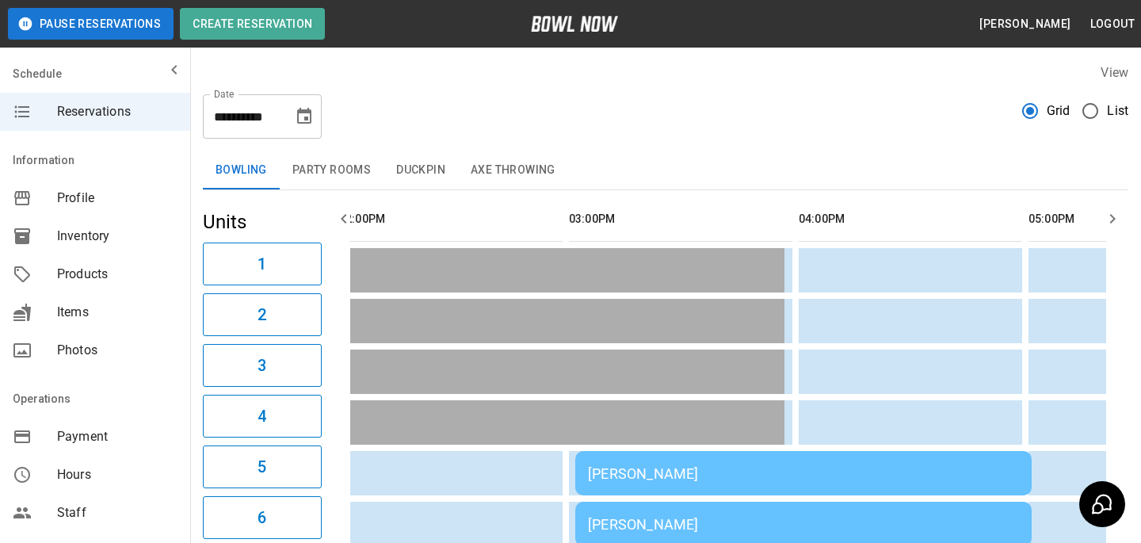
click at [352, 164] on button "Party Rooms" at bounding box center [332, 170] width 104 height 38
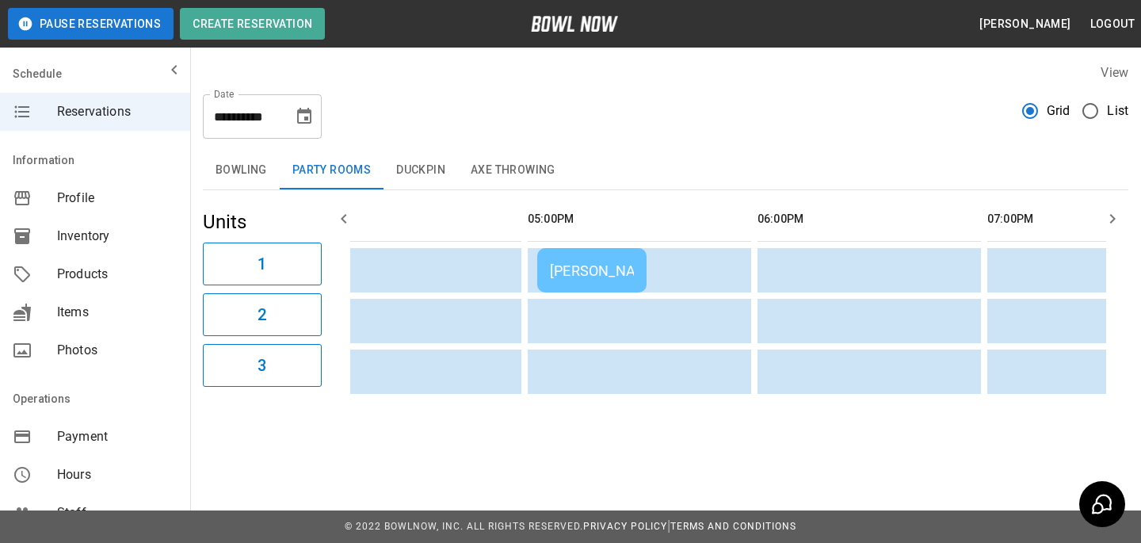
click at [588, 292] on table "[PERSON_NAME]" at bounding box center [649, 295] width 3013 height 210
click at [610, 265] on div "[PERSON_NAME]" at bounding box center [592, 270] width 84 height 17
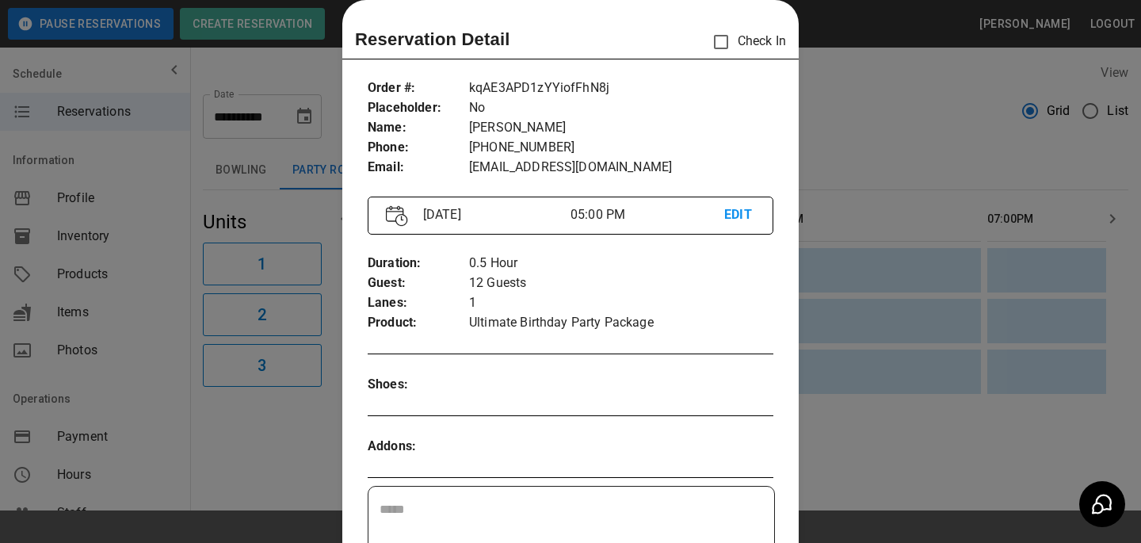
click at [165, 166] on div at bounding box center [570, 271] width 1141 height 543
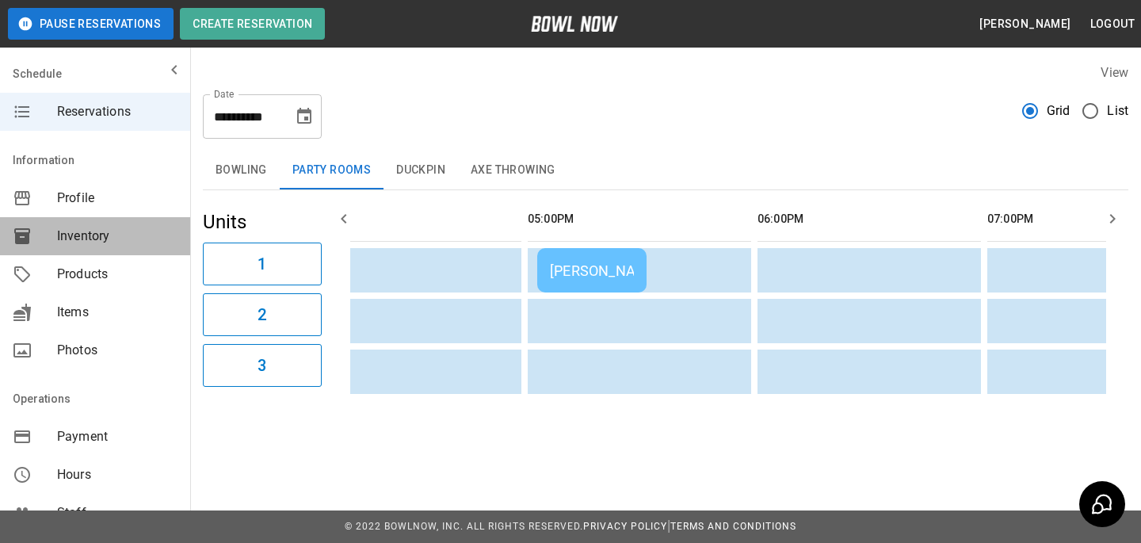
click at [133, 238] on span "Inventory" at bounding box center [117, 236] width 120 height 19
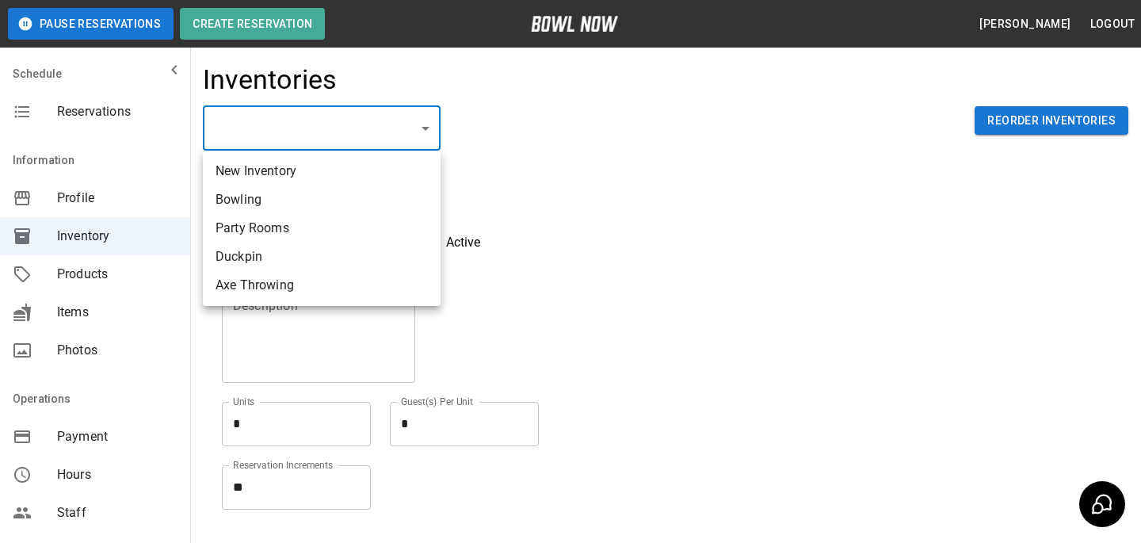
click at [393, 130] on body "Pause Reservations Create Reservation [PERSON_NAME] Logout Schedule Reservation…" at bounding box center [570, 349] width 1141 height 698
click at [67, 241] on div at bounding box center [570, 271] width 1141 height 543
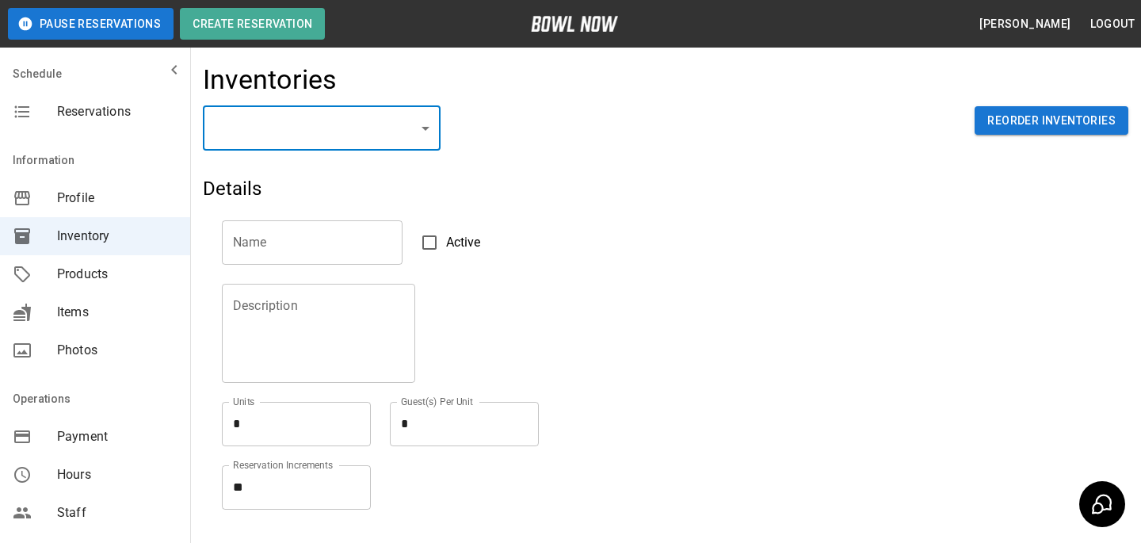
click at [69, 280] on span "Products" at bounding box center [117, 274] width 120 height 19
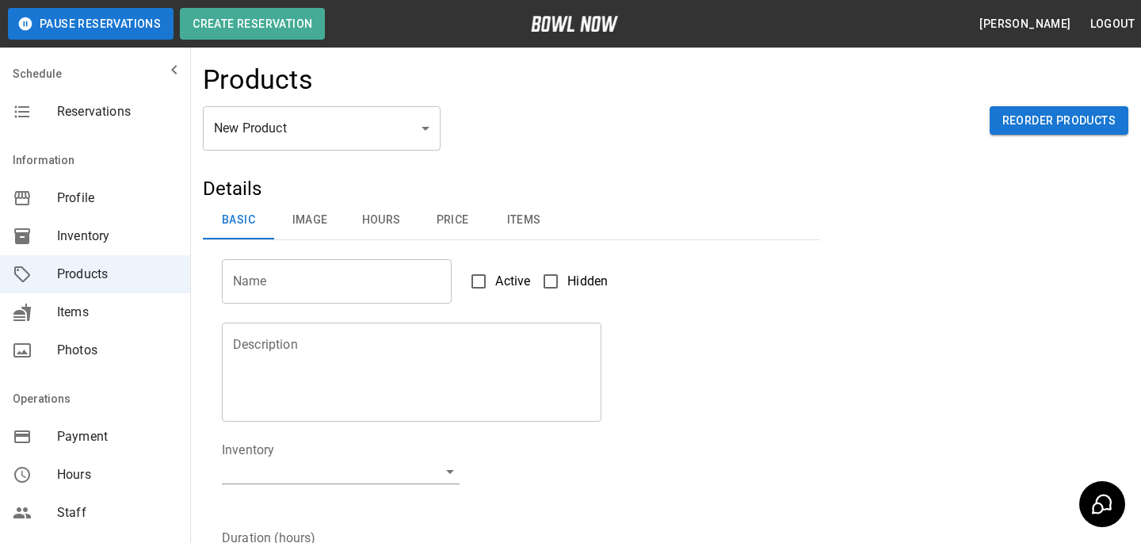
click at [363, 120] on body "Pause Reservations Create Reservation [PERSON_NAME] Logout Schedule Reservation…" at bounding box center [570, 510] width 1141 height 1021
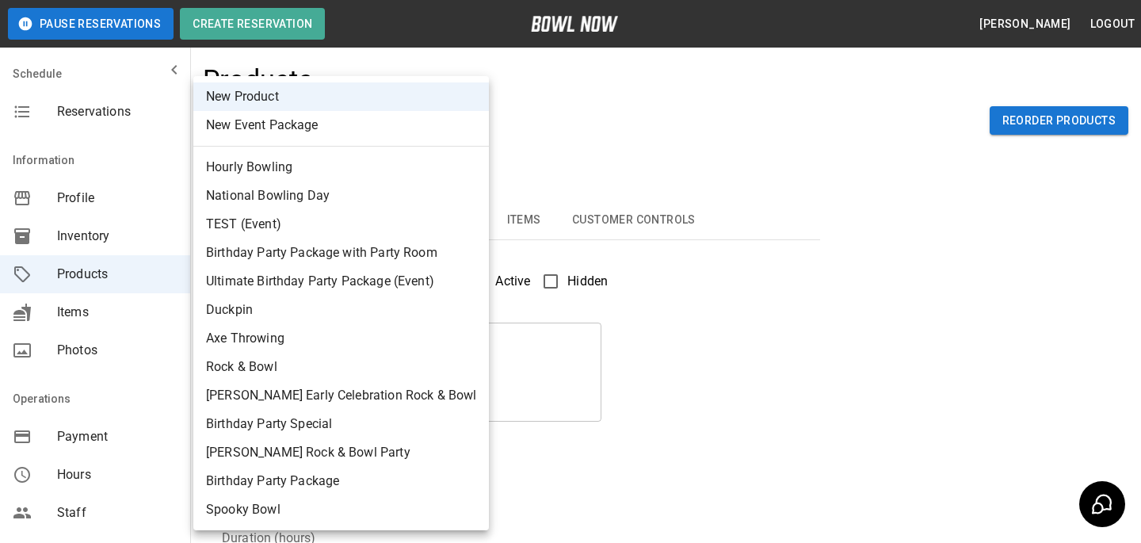
click at [328, 225] on li "TEST (Event)" at bounding box center [340, 224] width 295 height 29
type input "*"
type input "****"
type textarea "****"
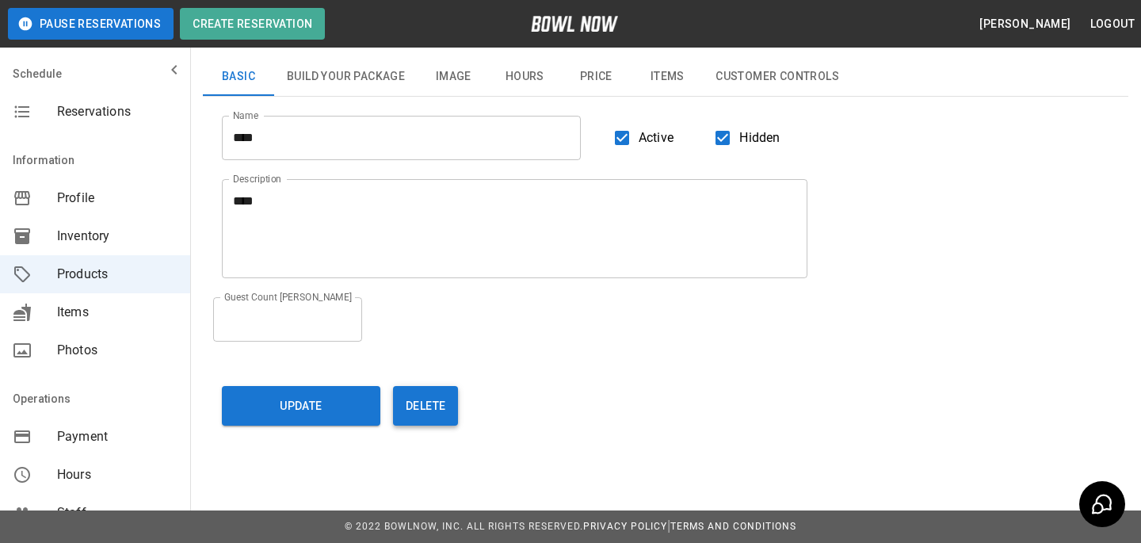
click at [439, 412] on button "Delete" at bounding box center [425, 406] width 65 height 40
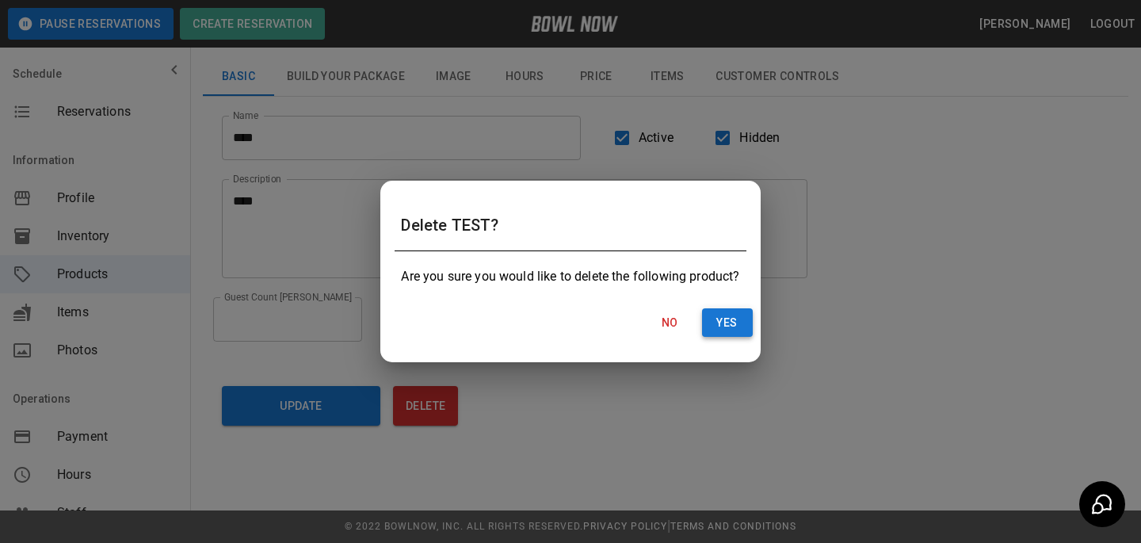
click at [720, 325] on button "Yes" at bounding box center [727, 322] width 51 height 29
type input "**"
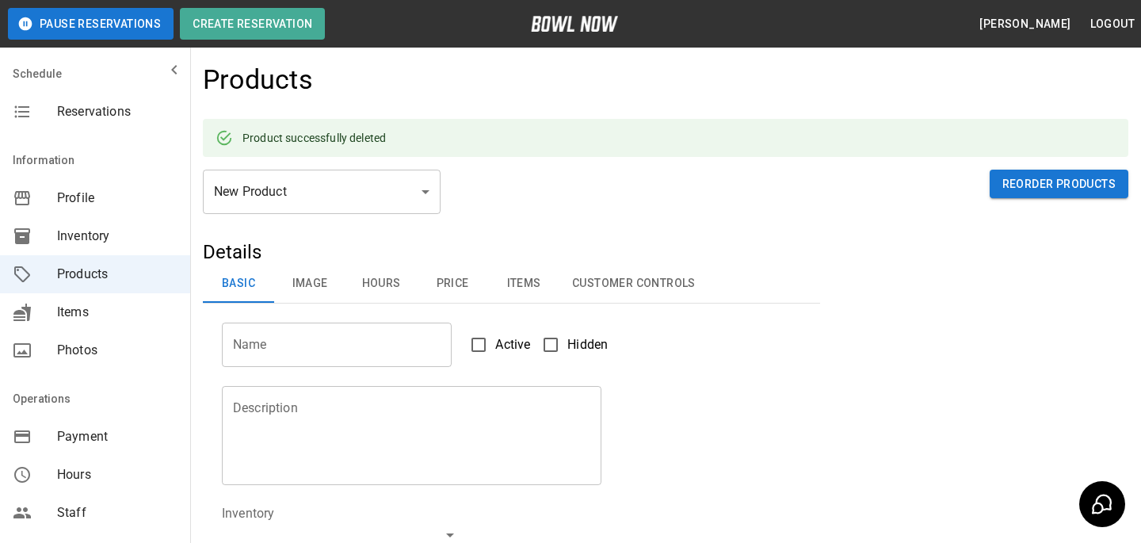
click at [332, 191] on body "Pause Reservations Create Reservation [PERSON_NAME] Logout Schedule Reservation…" at bounding box center [570, 542] width 1141 height 1084
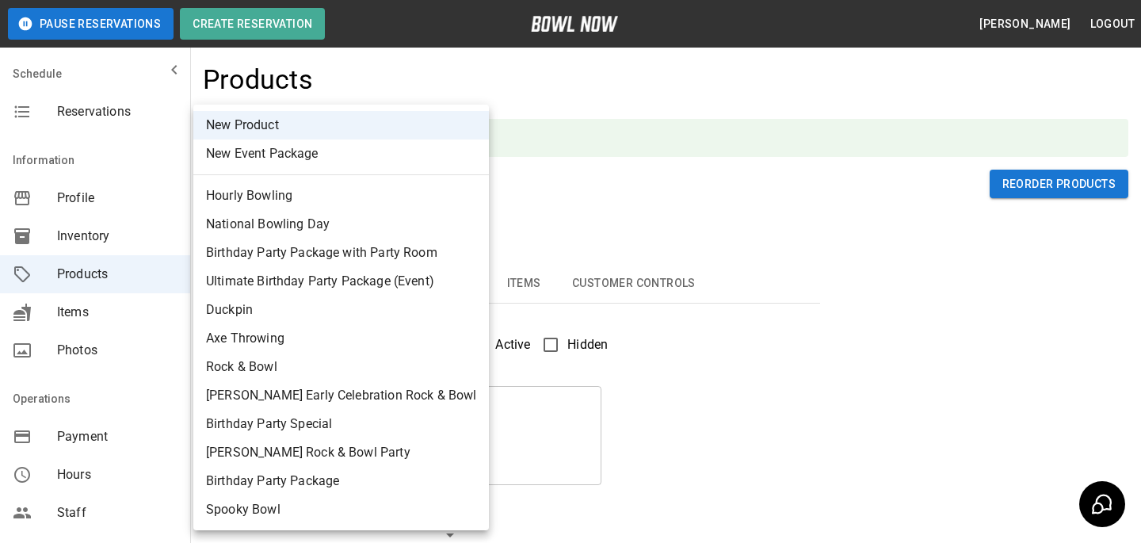
click at [349, 282] on li "Ultimate Birthday Party Package (Event)" at bounding box center [340, 281] width 295 height 29
type input "*"
type input "**********"
type textarea "**********"
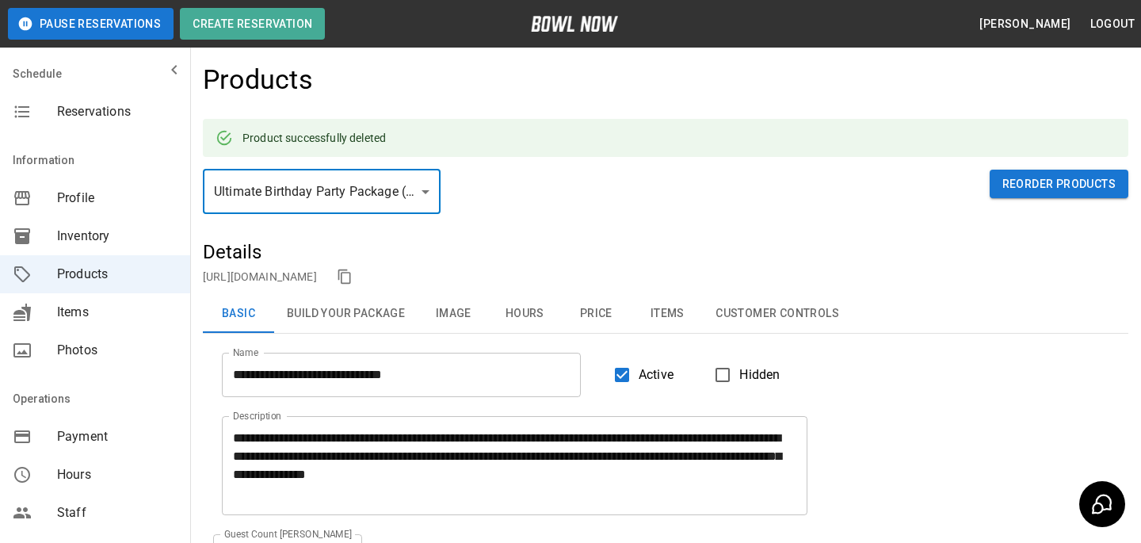
click at [501, 305] on button "Hours" at bounding box center [524, 314] width 71 height 38
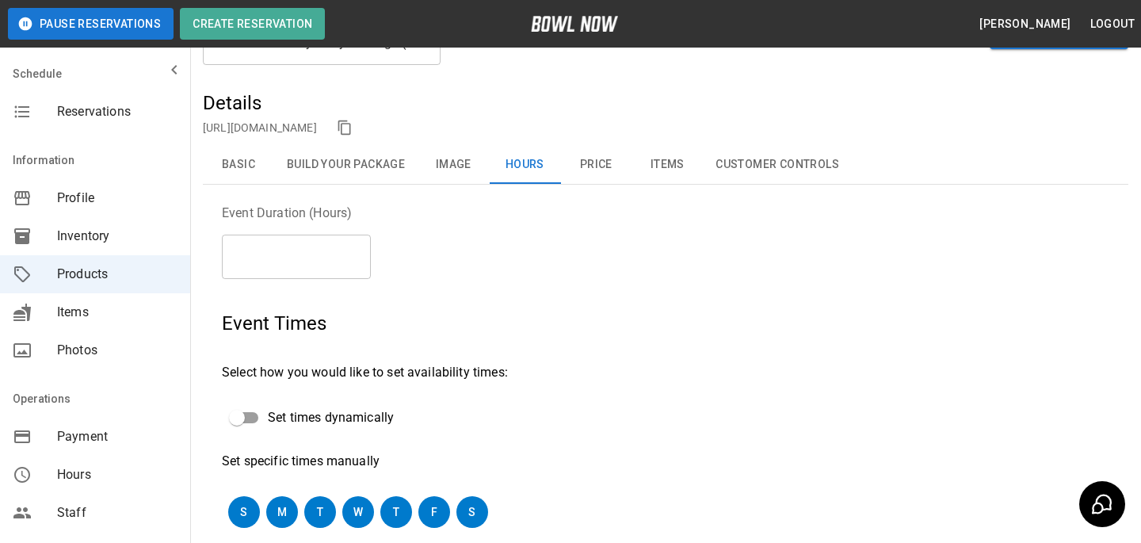
click at [352, 172] on button "Build Your Package" at bounding box center [345, 165] width 143 height 38
